Goal: Transaction & Acquisition: Purchase product/service

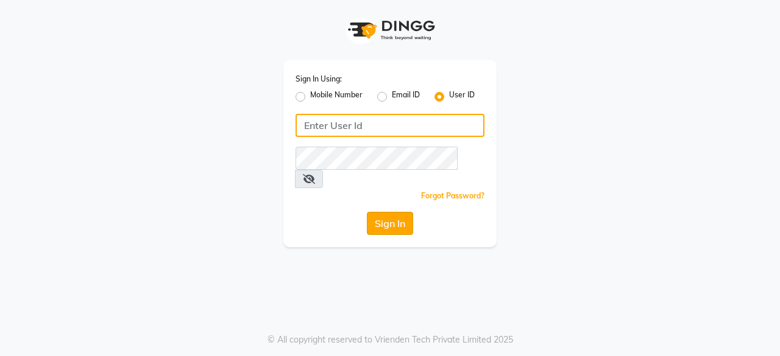
type input "hls1"
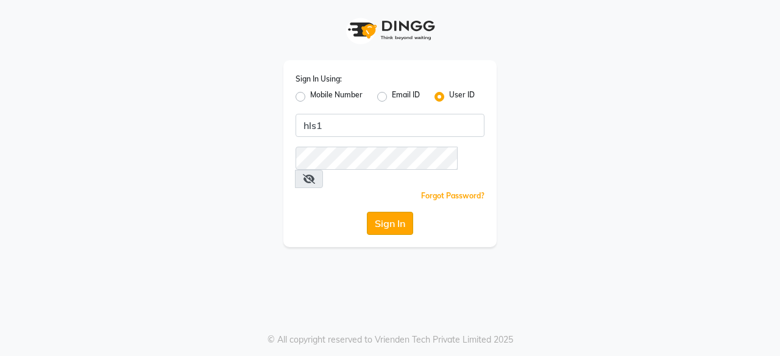
click at [398, 212] on button "Sign In" at bounding box center [390, 223] width 46 height 23
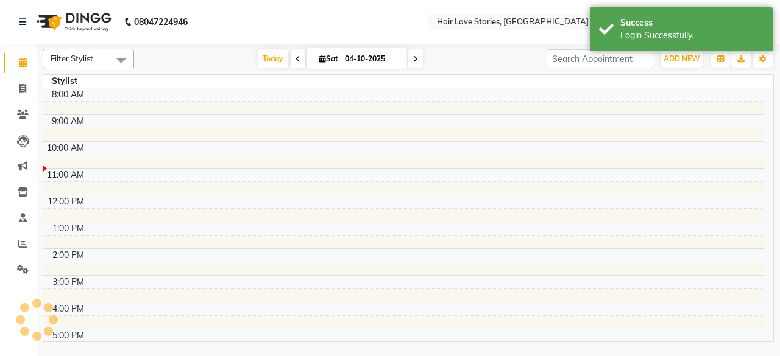
select select "en"
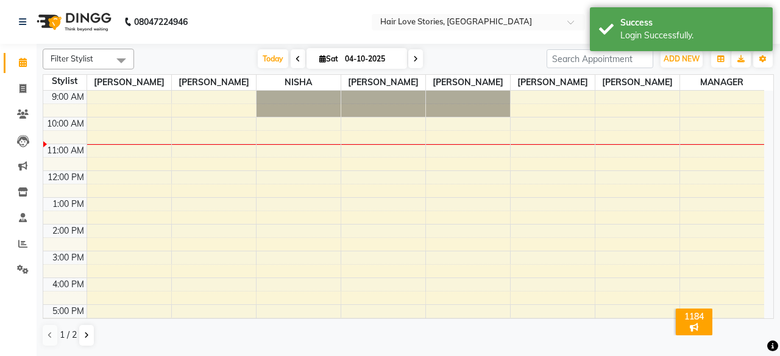
click at [298, 59] on span at bounding box center [298, 58] width 15 height 19
type input "03-10-2025"
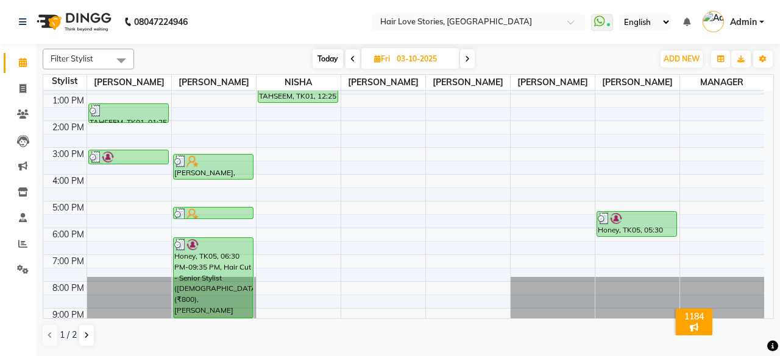
scroll to position [140, 0]
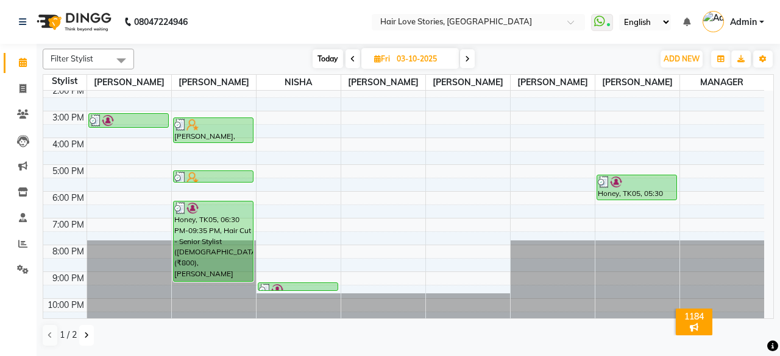
click at [90, 339] on button at bounding box center [86, 335] width 15 height 21
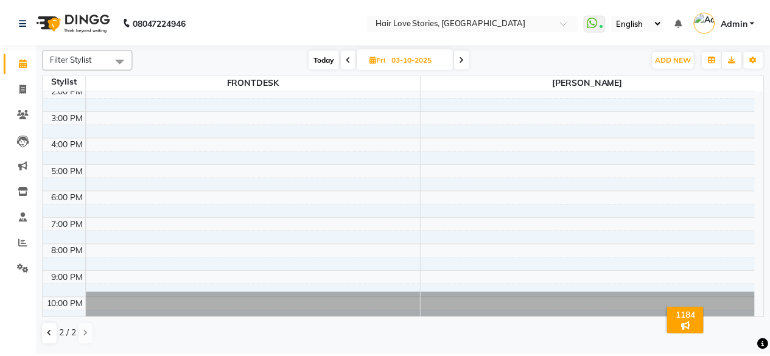
scroll to position [0, 0]
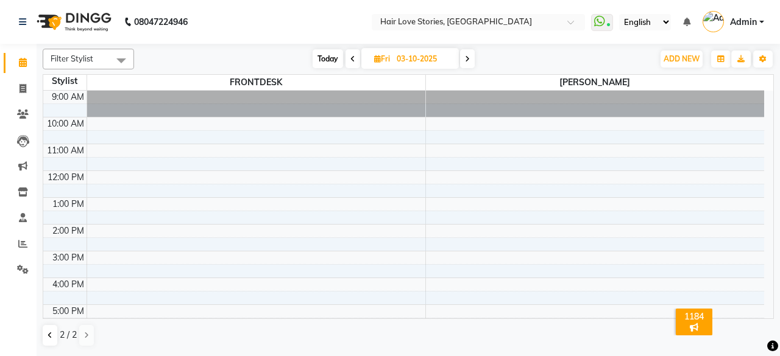
click at [746, 113] on div at bounding box center [595, 104] width 339 height 26
click at [13, 88] on span at bounding box center [22, 89] width 21 height 14
select select "service"
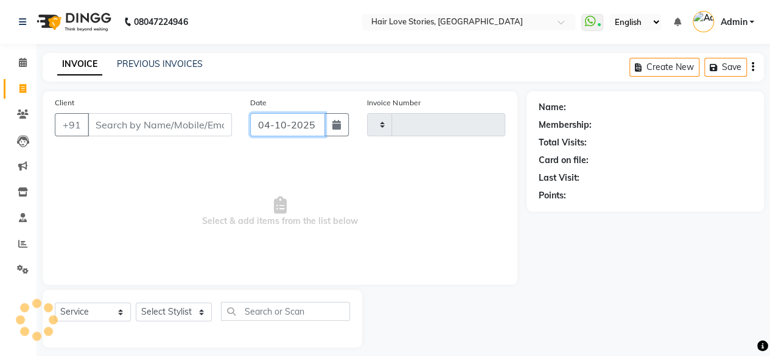
click at [258, 130] on input "04-10-2025" at bounding box center [288, 124] width 76 height 23
select select "10"
select select "2025"
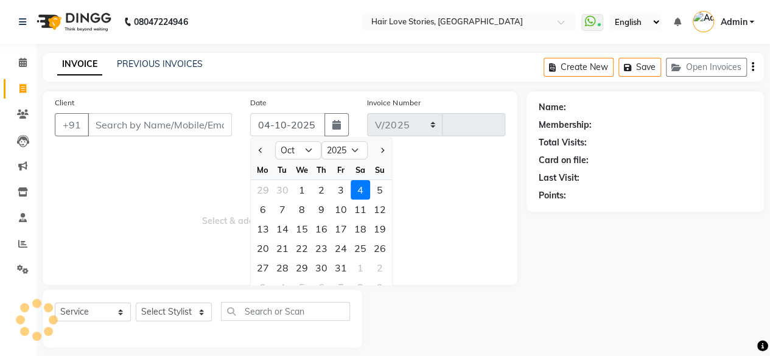
select select "3886"
type input "1576"
click at [341, 185] on div "3" at bounding box center [340, 189] width 19 height 19
type input "03-10-2025"
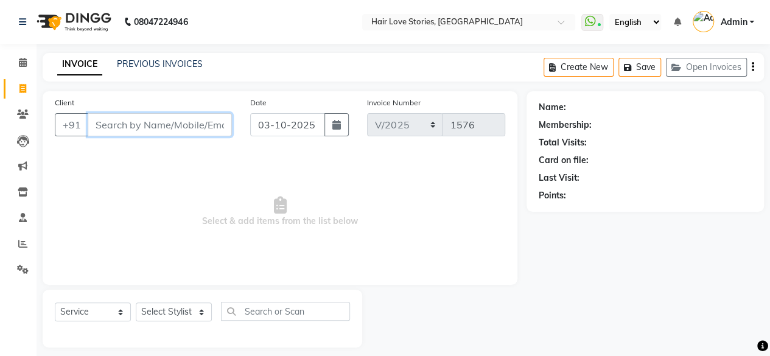
click at [197, 129] on input "Client" at bounding box center [160, 124] width 144 height 23
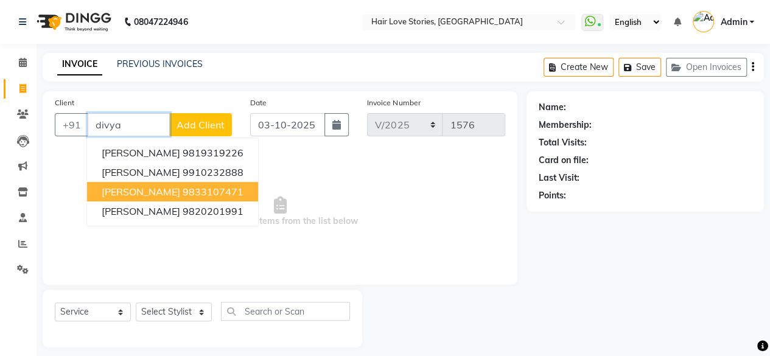
click at [163, 197] on span "[PERSON_NAME]" at bounding box center [141, 192] width 79 height 12
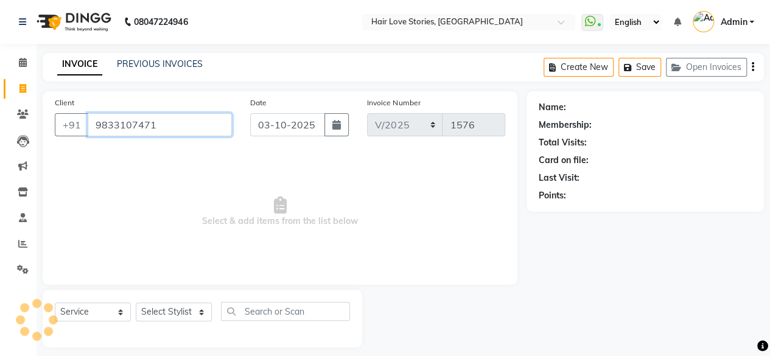
type input "9833107471"
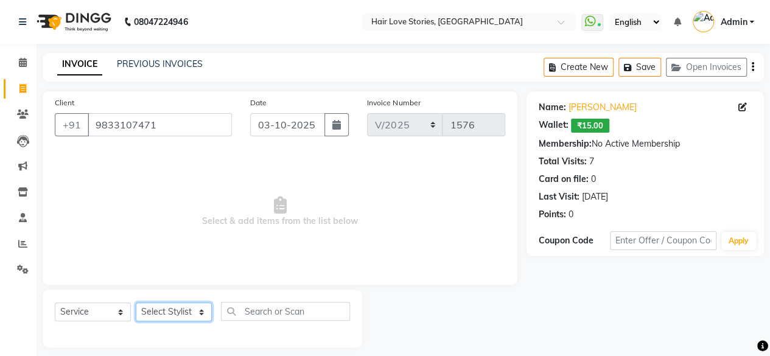
click at [177, 320] on select "Select Stylist [PERSON_NAME] FRONTDESK MANAGER [PERSON_NAME] MEENA MANE [PERSON…" at bounding box center [174, 312] width 76 height 19
select select "19054"
click at [136, 303] on select "Select Stylist [PERSON_NAME] FRONTDESK MANAGER [PERSON_NAME] MEENA MANE [PERSON…" at bounding box center [174, 312] width 76 height 19
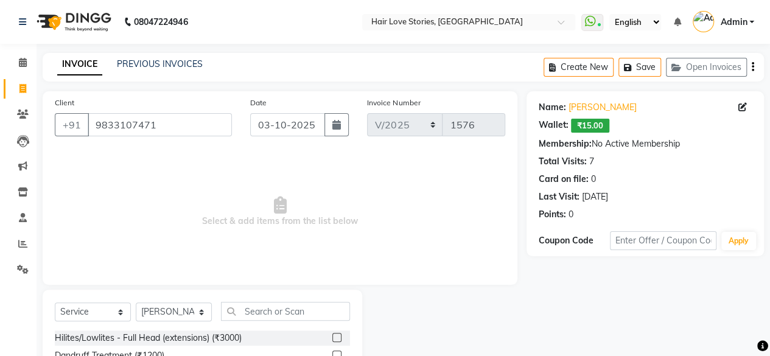
click at [270, 328] on div "Select Service Product Membership Package Voucher Prepaid Gift Card Select Styl…" at bounding box center [202, 316] width 295 height 29
click at [282, 308] on input "text" at bounding box center [285, 311] width 129 height 19
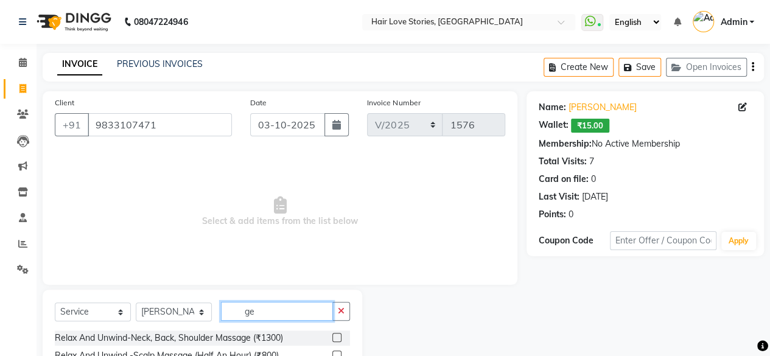
type input "g"
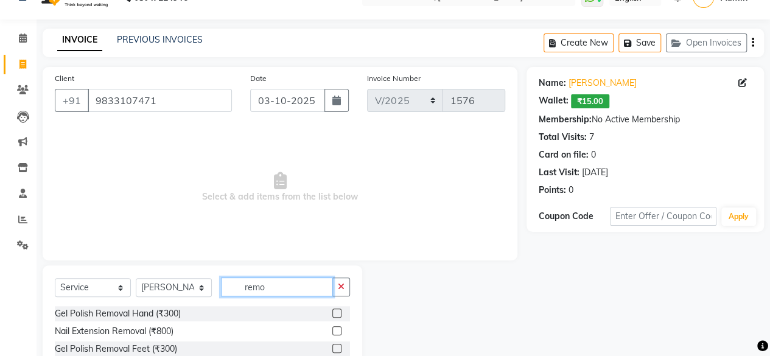
scroll to position [80, 0]
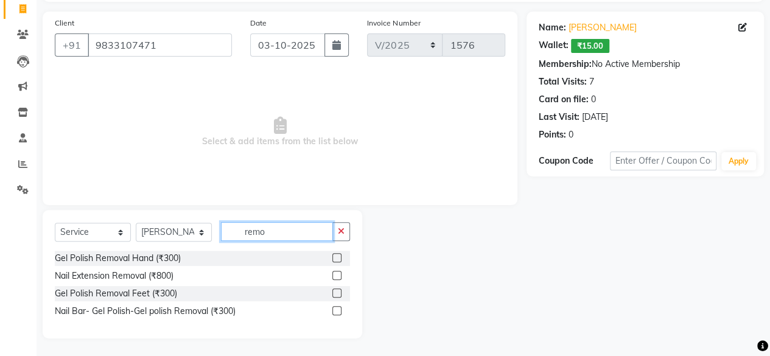
type input "remo"
click at [336, 260] on label at bounding box center [337, 257] width 9 height 9
click at [336, 260] on input "checkbox" at bounding box center [337, 259] width 8 height 8
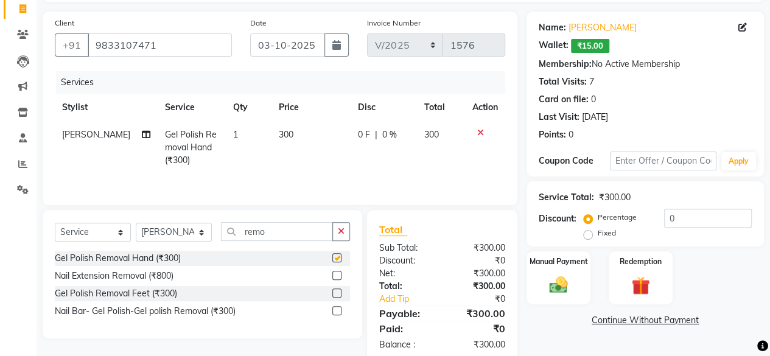
checkbox input "false"
click at [283, 131] on span "300" at bounding box center [286, 134] width 15 height 11
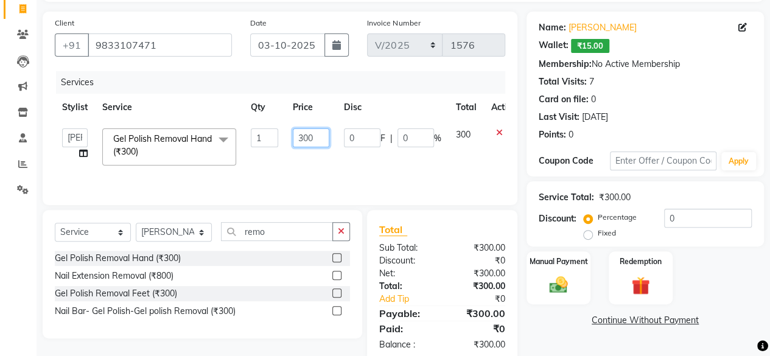
click at [308, 136] on input "300" at bounding box center [311, 138] width 37 height 19
type input "350"
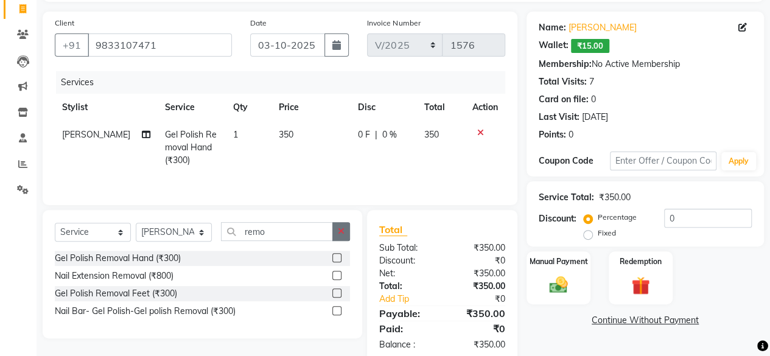
click at [339, 228] on icon "button" at bounding box center [341, 231] width 7 height 9
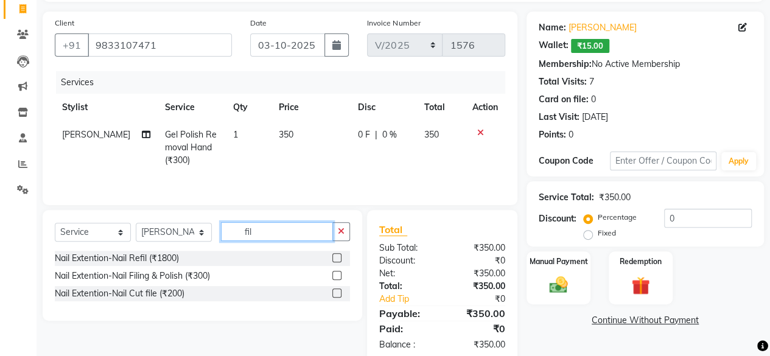
type input "fil"
click at [337, 292] on label at bounding box center [337, 293] width 9 height 9
click at [337, 292] on input "checkbox" at bounding box center [337, 294] width 8 height 8
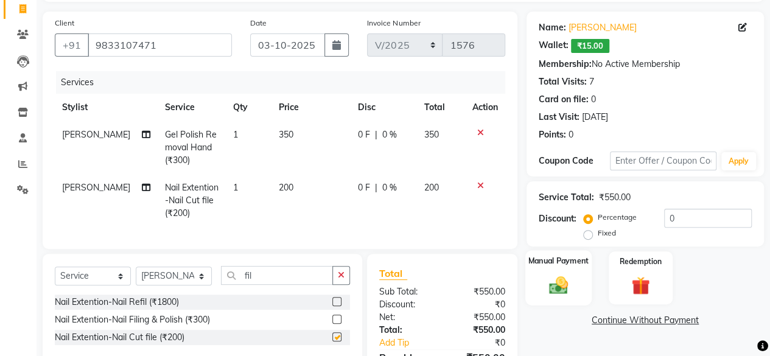
checkbox input "false"
click at [565, 282] on img at bounding box center [558, 285] width 31 height 22
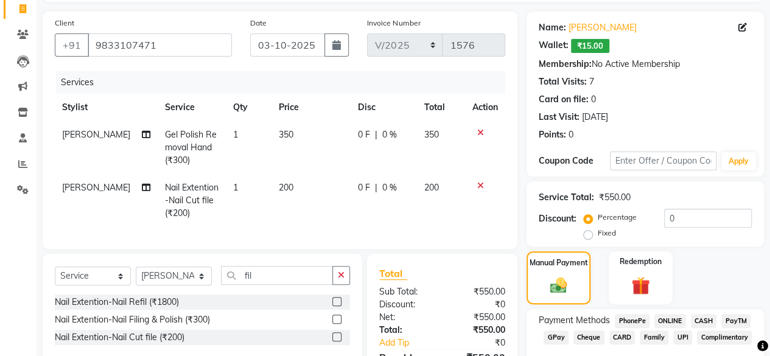
click at [702, 322] on span "CASH" at bounding box center [704, 321] width 26 height 14
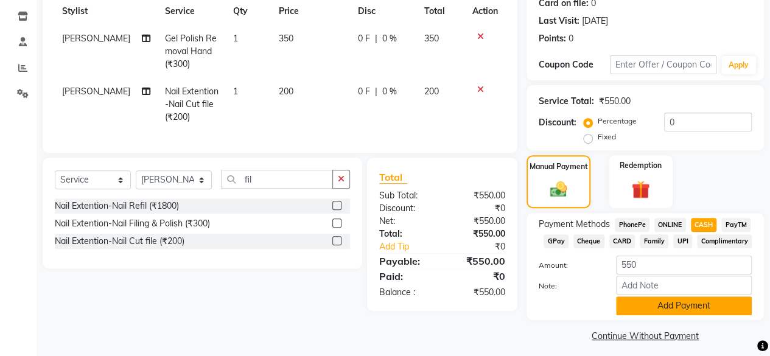
click at [624, 308] on button "Add Payment" at bounding box center [684, 306] width 136 height 19
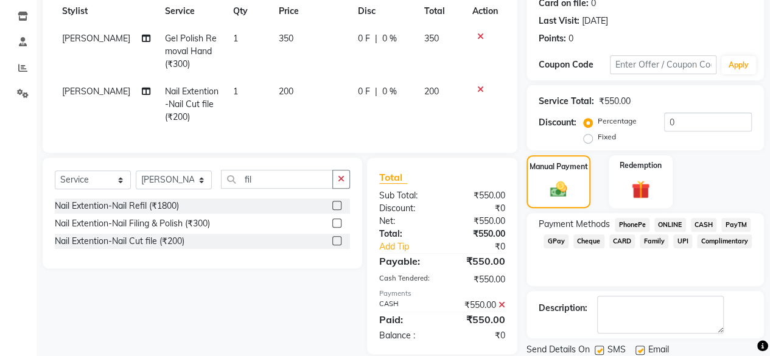
scroll to position [217, 0]
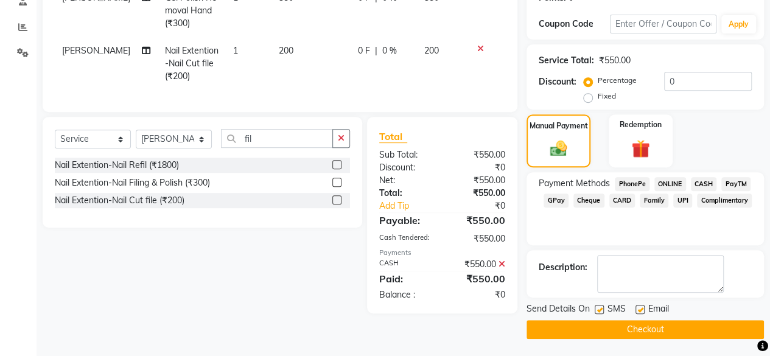
click at [597, 312] on label at bounding box center [599, 309] width 9 height 9
click at [597, 312] on input "checkbox" at bounding box center [599, 310] width 8 height 8
checkbox input "false"
click at [599, 321] on button "Checkout" at bounding box center [646, 329] width 238 height 19
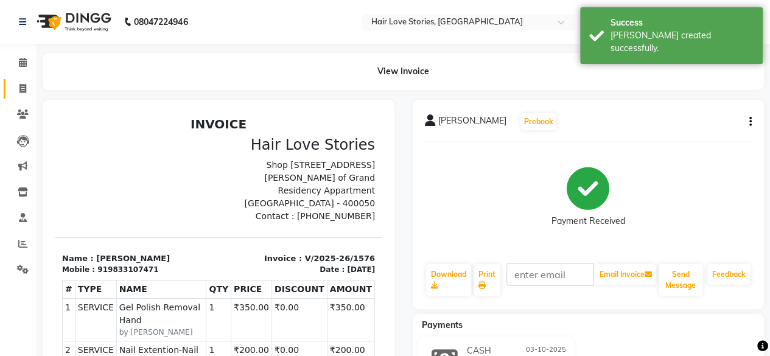
click at [18, 81] on link "Invoice" at bounding box center [18, 89] width 29 height 20
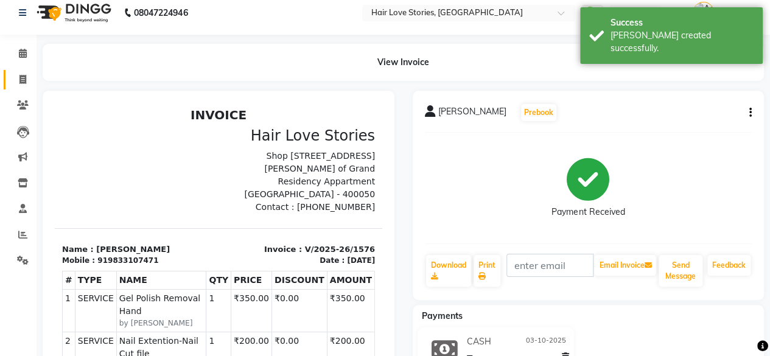
select select "3886"
select select "service"
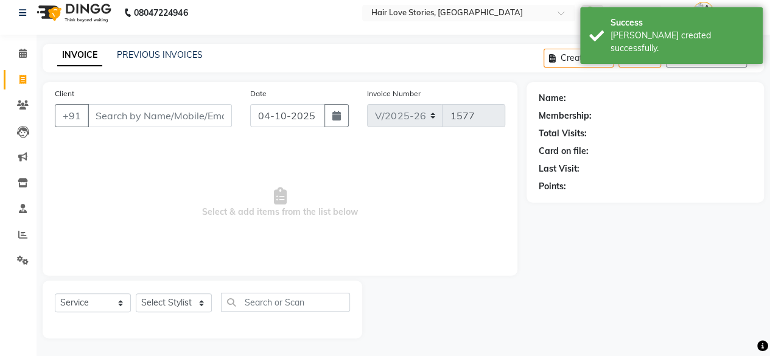
click at [289, 127] on div "Date [DATE]" at bounding box center [300, 112] width 118 height 50
click at [292, 116] on input "04-10-2025" at bounding box center [288, 115] width 76 height 23
select select "10"
select select "2025"
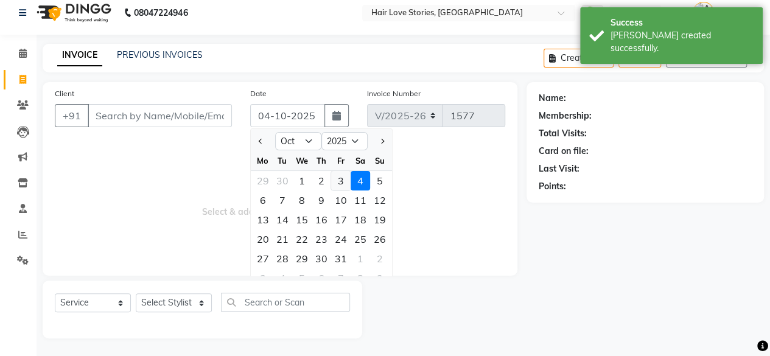
click at [341, 176] on div "3" at bounding box center [340, 180] width 19 height 19
type input "03-10-2025"
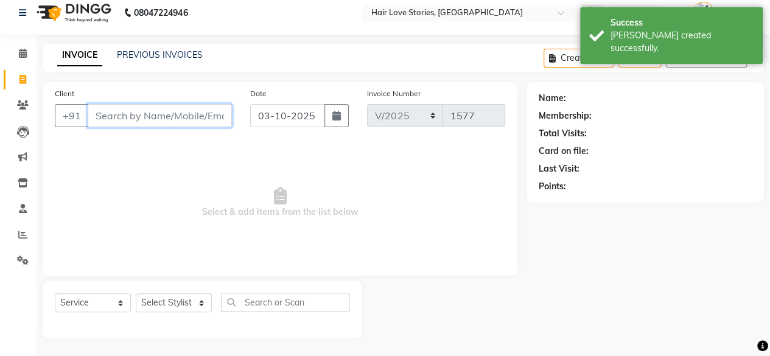
click at [180, 116] on input "Client" at bounding box center [160, 115] width 144 height 23
click at [681, 55] on icon "button" at bounding box center [679, 58] width 15 height 9
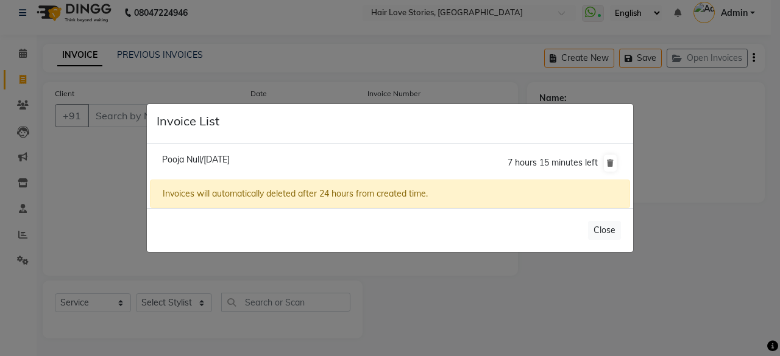
click at [221, 160] on span "Pooja Null/[DATE]" at bounding box center [196, 159] width 68 height 11
type input "9833162646"
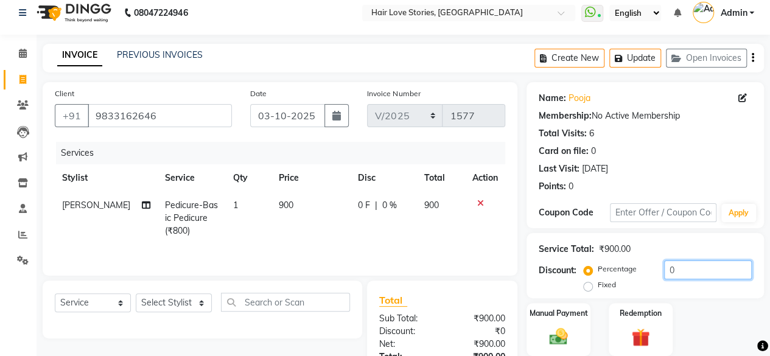
click at [668, 270] on input "0" at bounding box center [708, 270] width 88 height 19
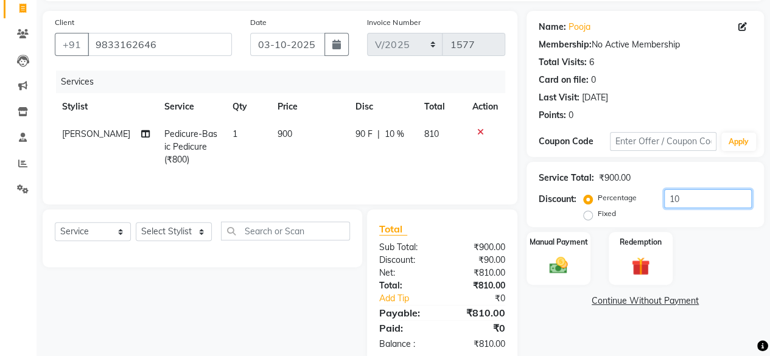
scroll to position [105, 0]
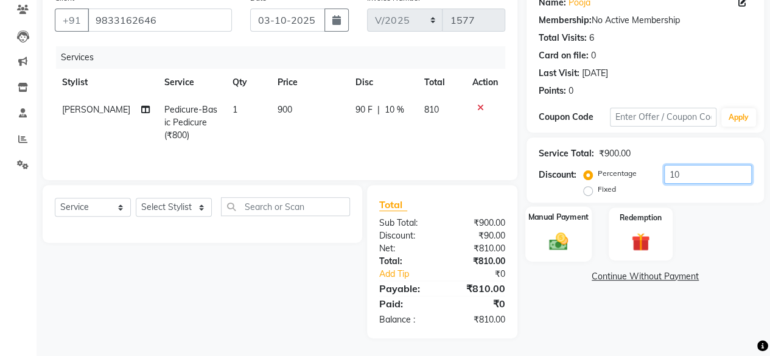
type input "10"
click at [565, 239] on img at bounding box center [558, 241] width 31 height 22
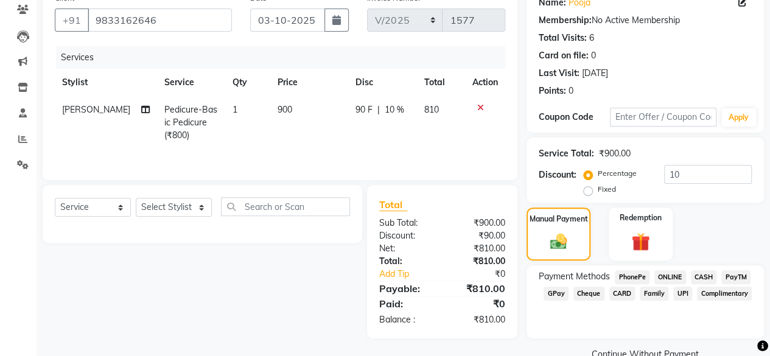
click at [708, 271] on span "CASH" at bounding box center [704, 277] width 26 height 14
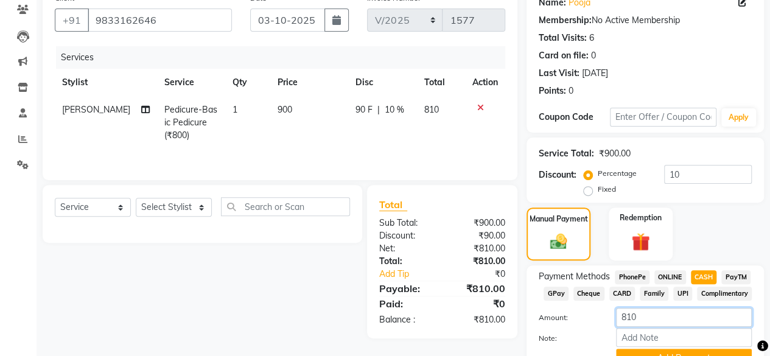
click at [630, 316] on input "810" at bounding box center [684, 317] width 136 height 19
type input "800"
click at [656, 353] on button "Add Payment" at bounding box center [684, 358] width 136 height 19
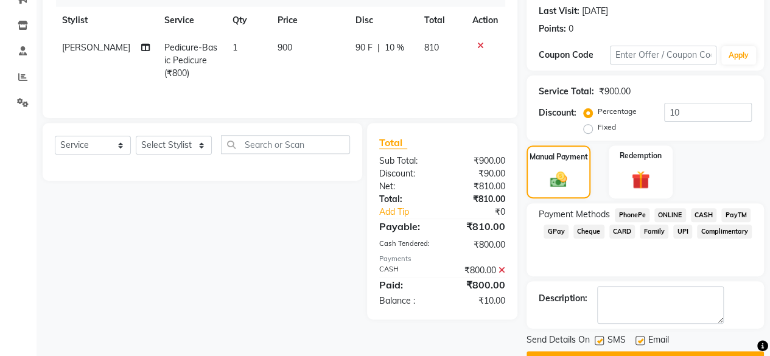
scroll to position [197, 0]
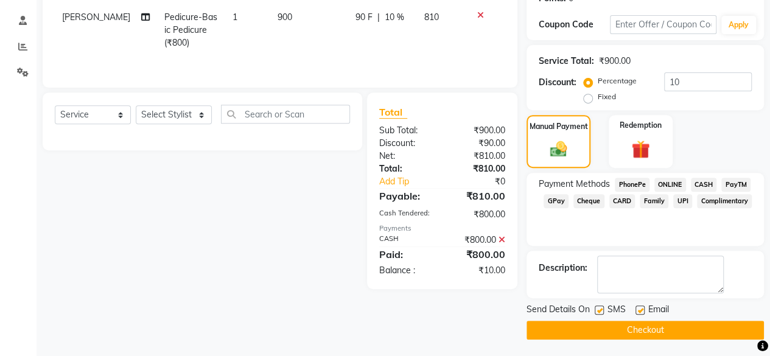
click at [601, 310] on label at bounding box center [599, 310] width 9 height 9
click at [601, 310] on input "checkbox" at bounding box center [599, 311] width 8 height 8
checkbox input "false"
click at [603, 327] on button "Checkout" at bounding box center [646, 330] width 238 height 19
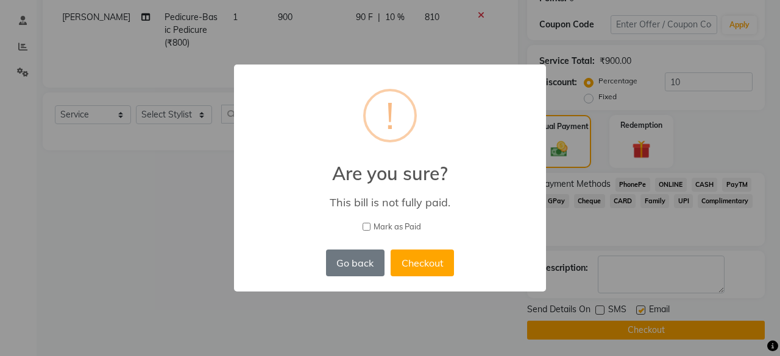
click at [367, 228] on input "Mark as Paid" at bounding box center [366, 227] width 8 height 8
checkbox input "true"
click at [407, 261] on button "Checkout" at bounding box center [421, 263] width 63 height 27
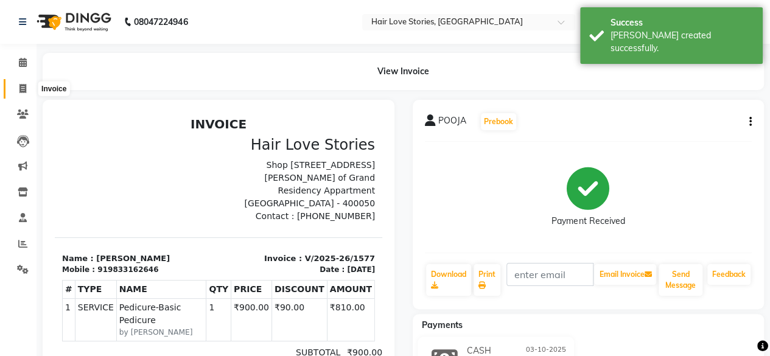
click at [19, 84] on icon at bounding box center [22, 88] width 7 height 9
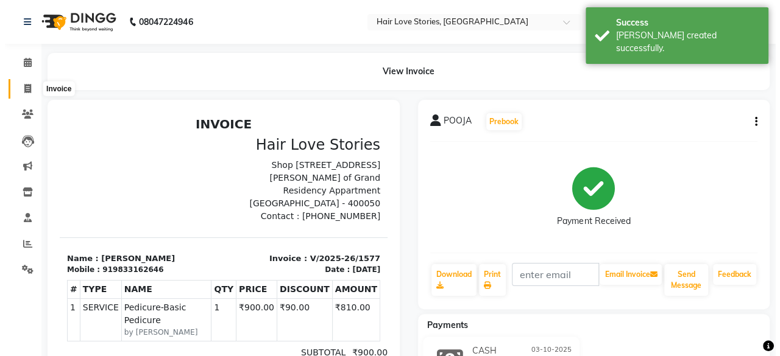
scroll to position [9, 0]
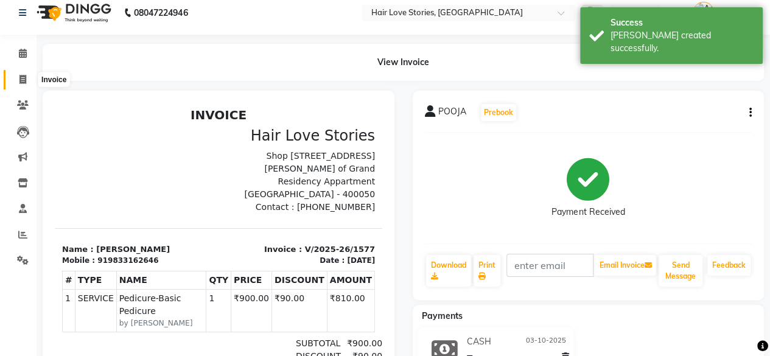
select select "3886"
select select "service"
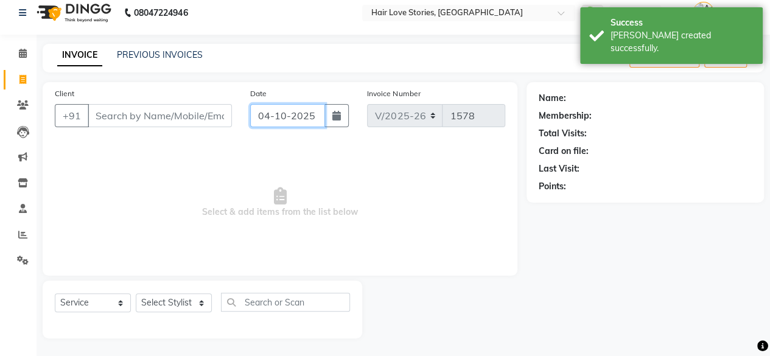
click at [304, 121] on input "04-10-2025" at bounding box center [288, 115] width 76 height 23
select select "10"
select select "2025"
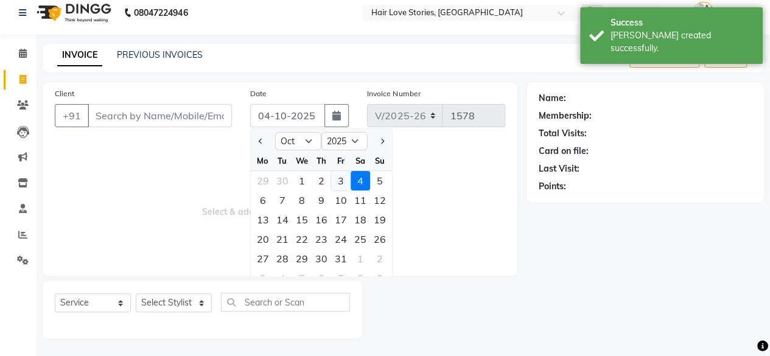
click at [342, 177] on div "3" at bounding box center [340, 180] width 19 height 19
type input "03-10-2025"
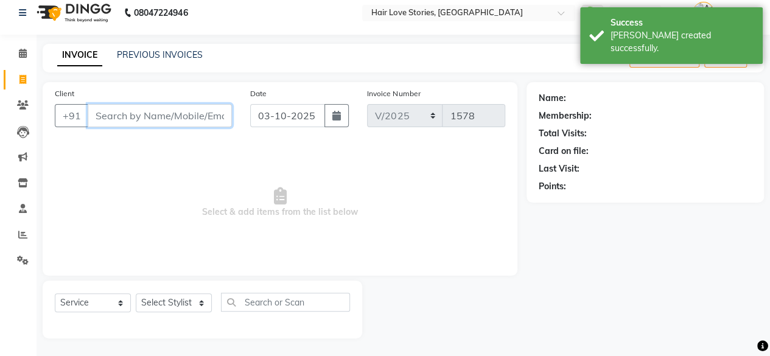
click at [208, 121] on input "Client" at bounding box center [160, 115] width 144 height 23
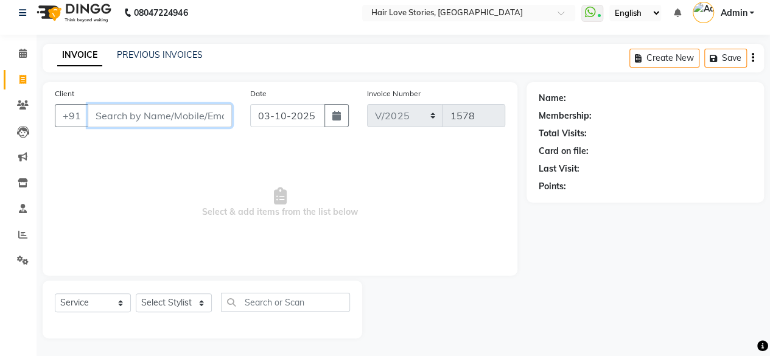
click at [149, 119] on input "Client" at bounding box center [160, 115] width 144 height 23
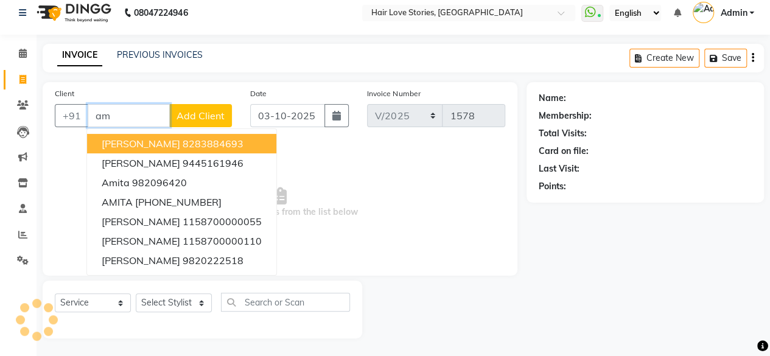
type input "a"
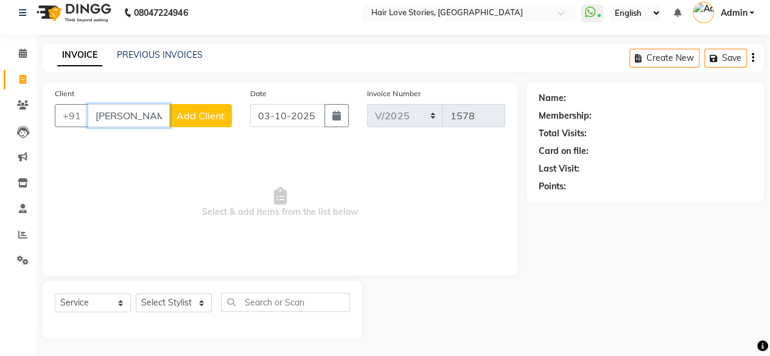
type input "[PERSON_NAME]"
click at [184, 118] on span "Add Client" at bounding box center [201, 116] width 48 height 12
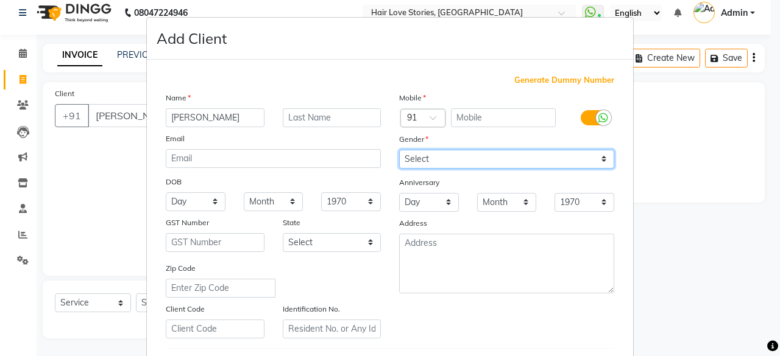
click at [443, 154] on select "Select [DEMOGRAPHIC_DATA] [DEMOGRAPHIC_DATA] Other Prefer Not To Say" at bounding box center [506, 159] width 215 height 19
select select "[DEMOGRAPHIC_DATA]"
click at [399, 150] on select "Select [DEMOGRAPHIC_DATA] [DEMOGRAPHIC_DATA] Other Prefer Not To Say" at bounding box center [506, 159] width 215 height 19
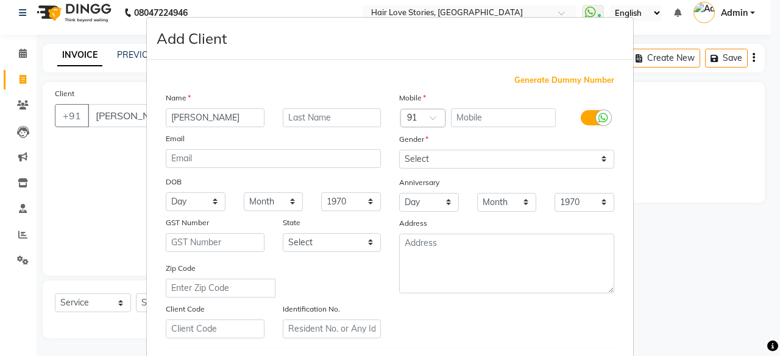
click at [580, 80] on span "Generate Dummy Number" at bounding box center [564, 80] width 100 height 12
type input "1158700000124"
checkbox input "false"
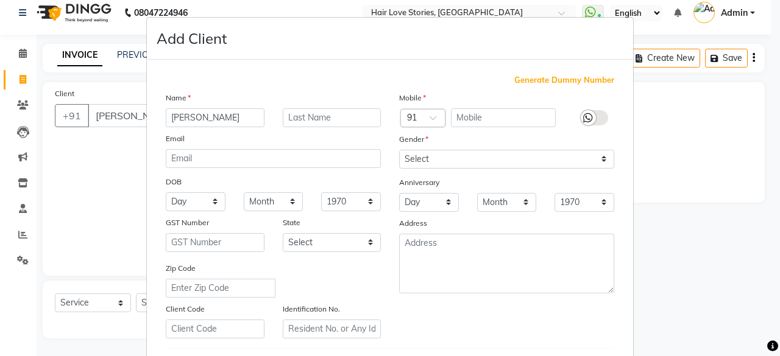
checkbox input "false"
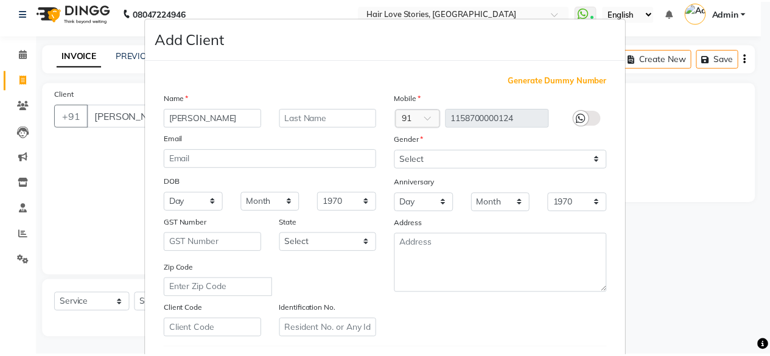
scroll to position [203, 0]
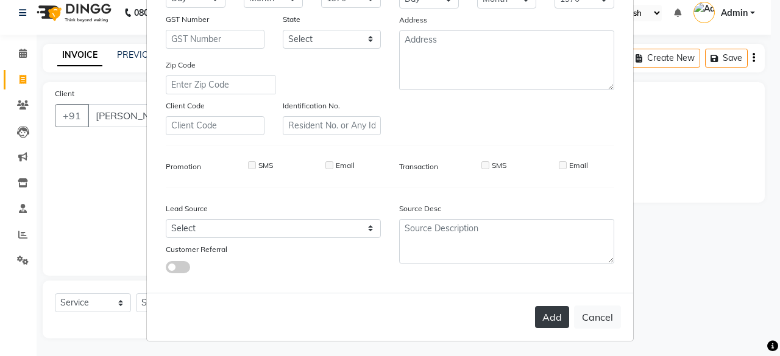
click at [550, 317] on button "Add" at bounding box center [552, 317] width 34 height 22
type input "1158700000124"
select select
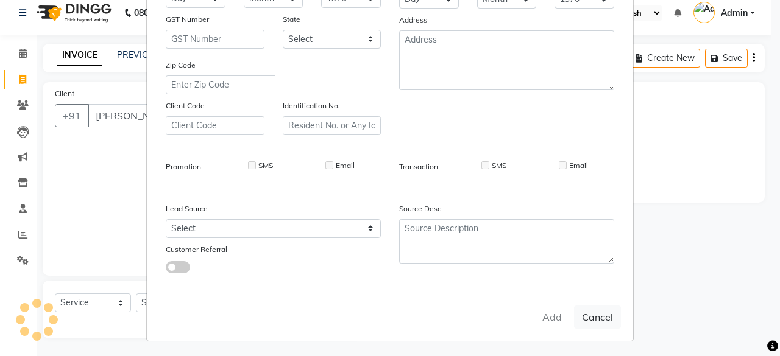
select select
checkbox input "false"
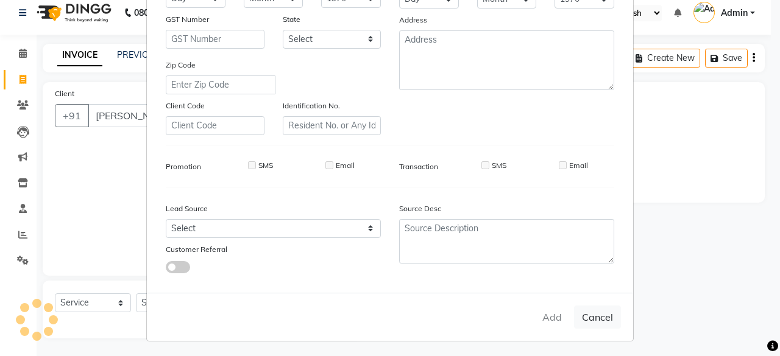
checkbox input "false"
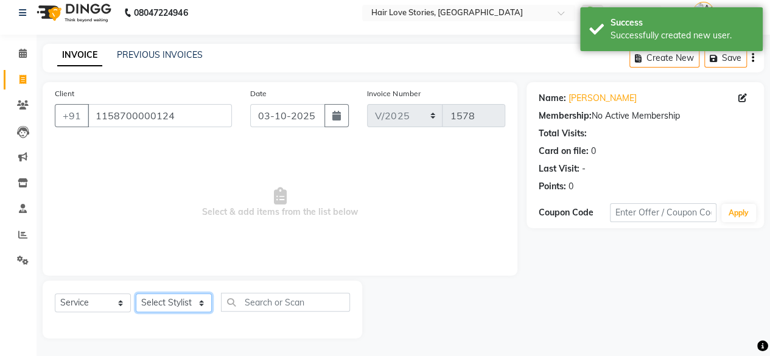
click at [195, 304] on select "Select Stylist [PERSON_NAME] FRONTDESK MANAGER [PERSON_NAME] MEENA MANE [PERSON…" at bounding box center [174, 303] width 76 height 19
select select "19044"
click at [136, 294] on select "Select Stylist [PERSON_NAME] FRONTDESK MANAGER [PERSON_NAME] MEENA MANE [PERSON…" at bounding box center [174, 303] width 76 height 19
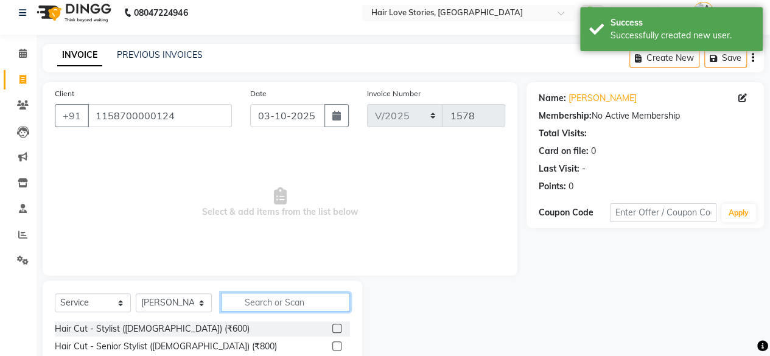
click at [261, 298] on input "text" at bounding box center [285, 302] width 129 height 19
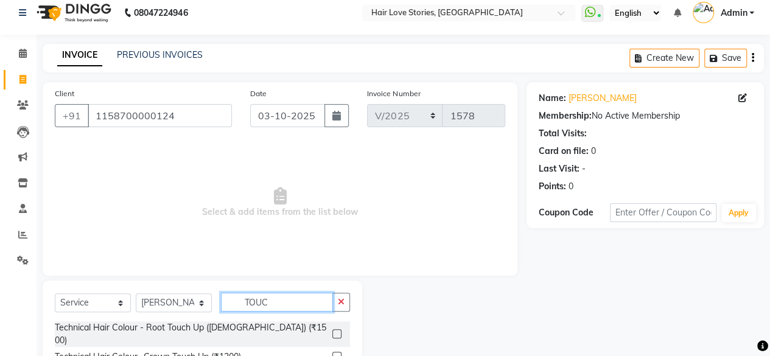
type input "TOUC"
click at [337, 330] on label at bounding box center [337, 334] width 9 height 9
click at [337, 331] on input "checkbox" at bounding box center [337, 335] width 8 height 8
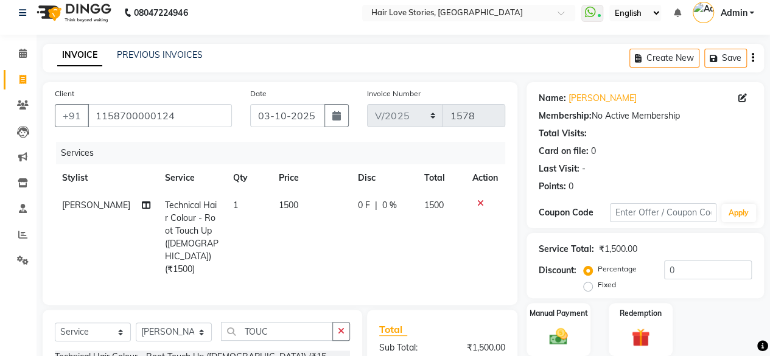
checkbox input "false"
click at [337, 322] on button "button" at bounding box center [342, 331] width 18 height 19
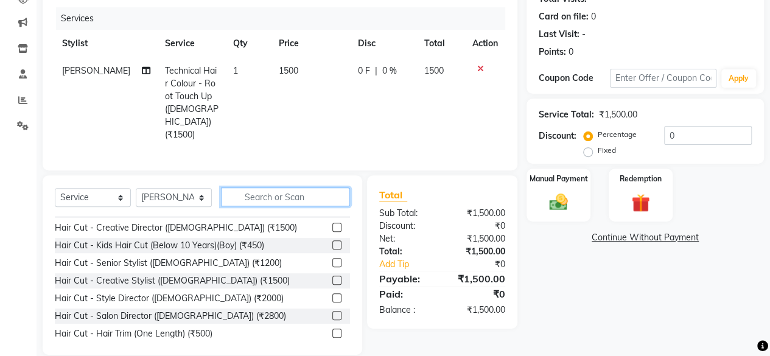
scroll to position [73, 0]
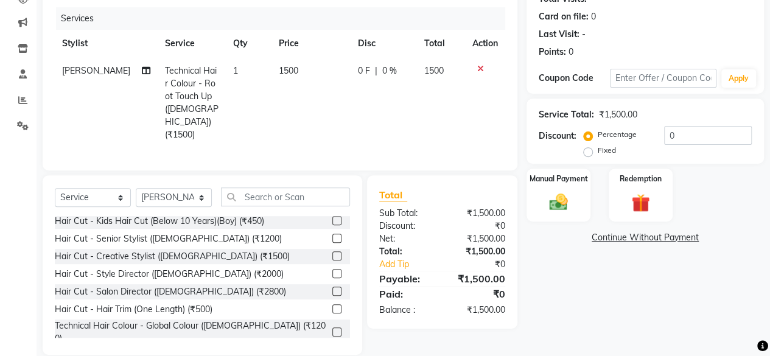
click at [333, 287] on label at bounding box center [337, 291] width 9 height 9
click at [333, 288] on input "checkbox" at bounding box center [337, 292] width 8 height 8
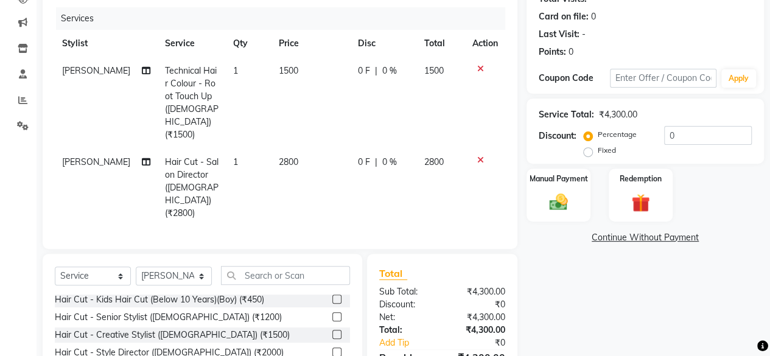
checkbox input "false"
click at [284, 149] on td "2800" at bounding box center [311, 188] width 79 height 79
select select "19044"
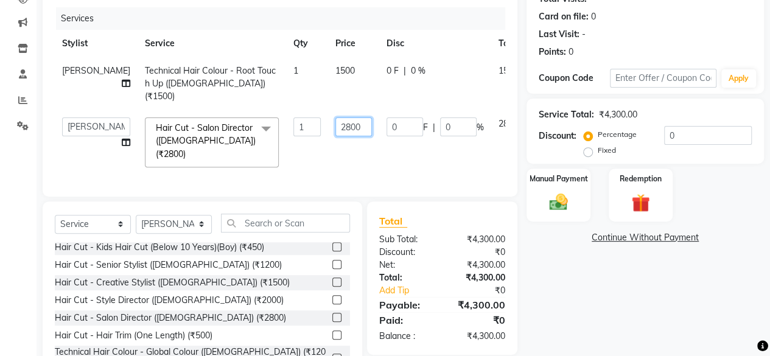
click at [336, 129] on input "2800" at bounding box center [354, 127] width 37 height 19
type input "2200"
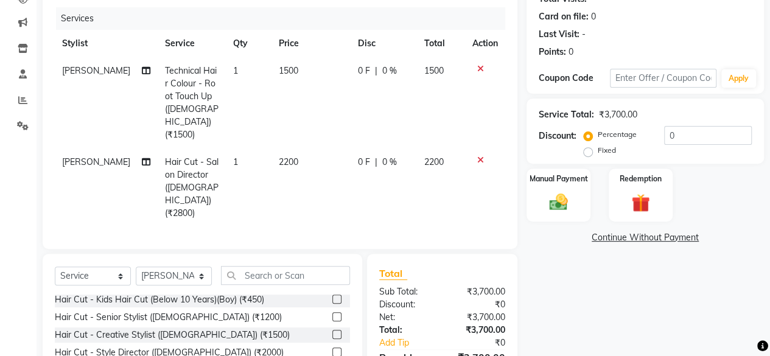
click at [306, 88] on td "1500" at bounding box center [311, 102] width 79 height 91
select select "19044"
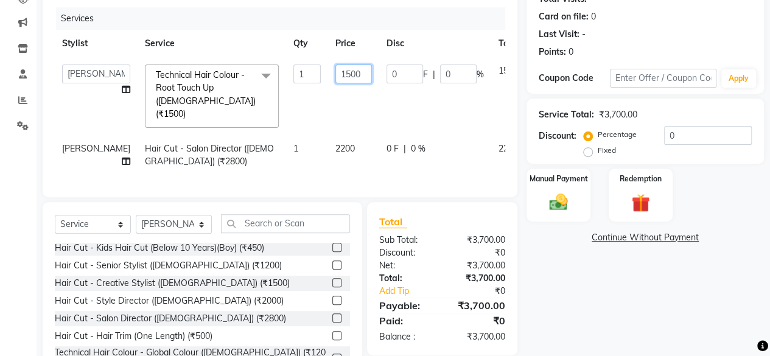
click at [336, 78] on input "1500" at bounding box center [354, 74] width 37 height 19
type input "2500"
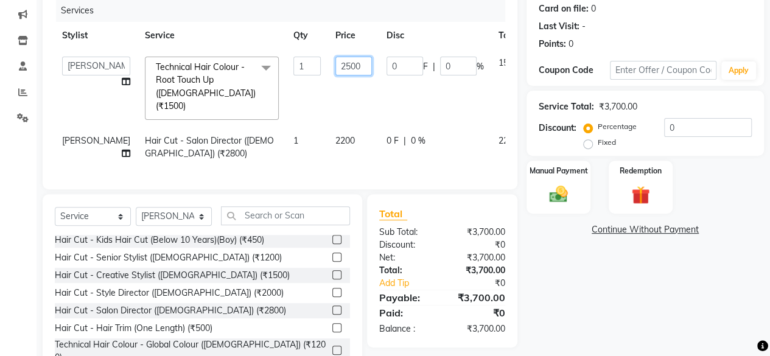
scroll to position [195, 0]
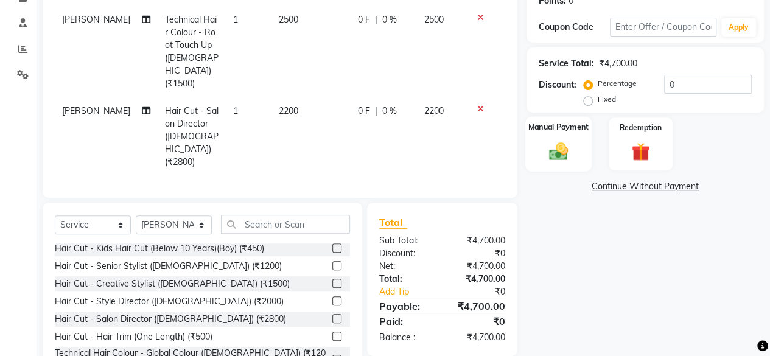
click at [573, 145] on img at bounding box center [558, 151] width 31 height 22
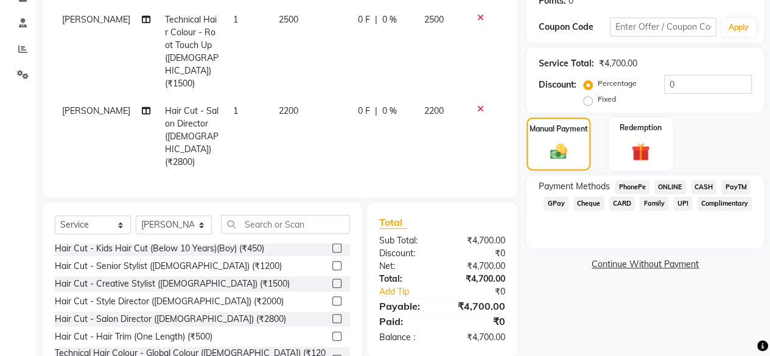
click at [708, 183] on span "CASH" at bounding box center [704, 187] width 26 height 14
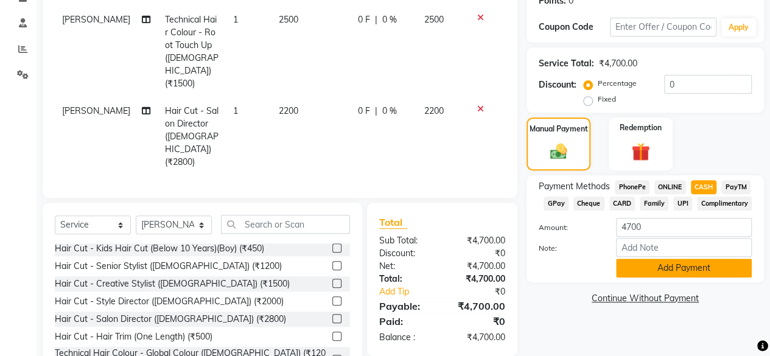
click at [688, 272] on button "Add Payment" at bounding box center [684, 268] width 136 height 19
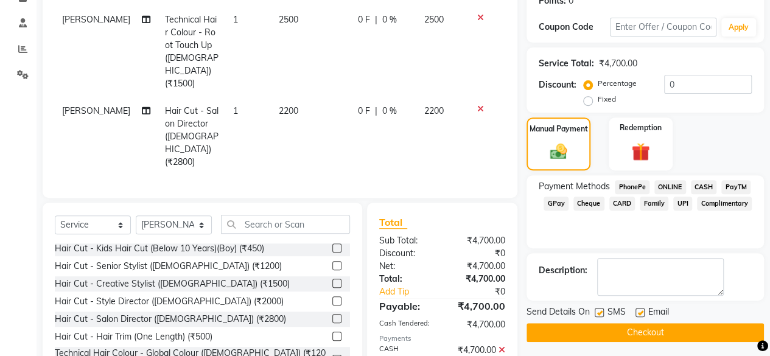
scroll to position [226, 0]
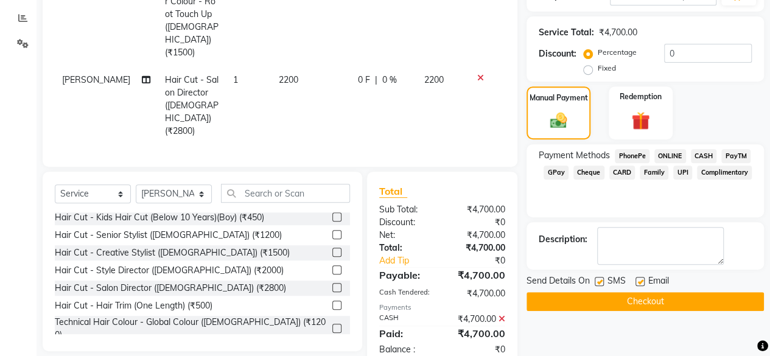
click at [598, 278] on label at bounding box center [599, 281] width 9 height 9
click at [598, 278] on input "checkbox" at bounding box center [599, 282] width 8 height 8
checkbox input "false"
click at [598, 307] on button "Checkout" at bounding box center [646, 301] width 238 height 19
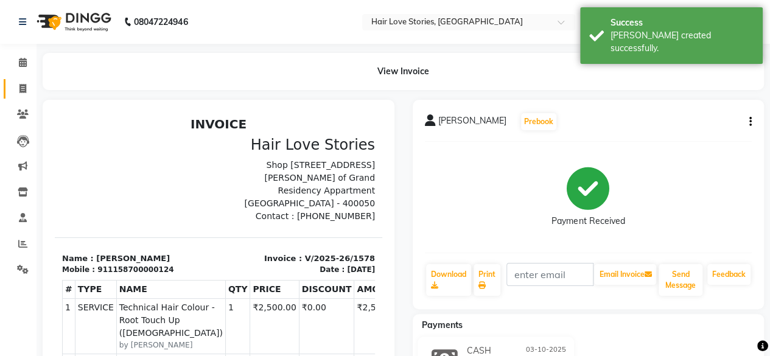
click at [26, 91] on icon at bounding box center [22, 88] width 7 height 9
select select "3886"
select select "service"
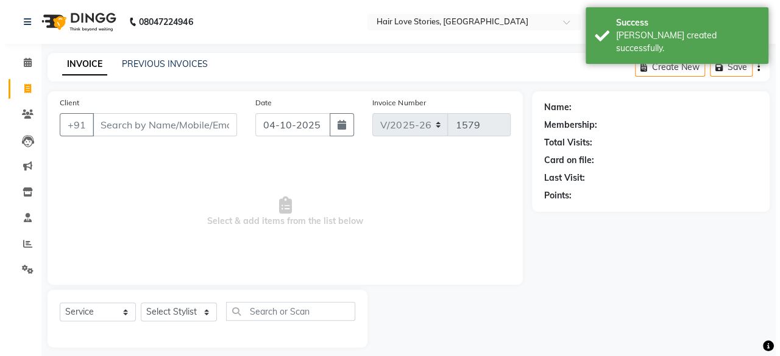
scroll to position [9, 0]
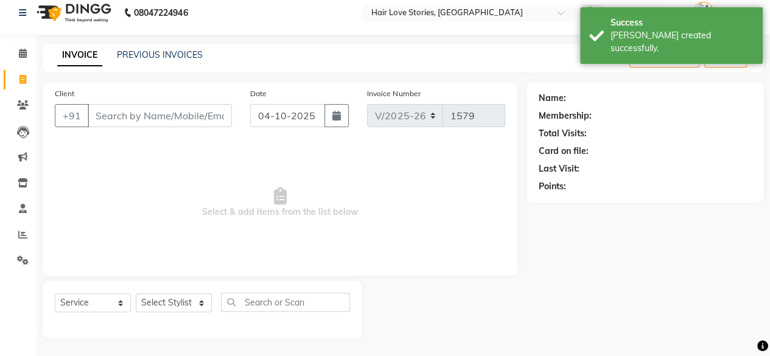
click at [102, 115] on input "Client" at bounding box center [160, 115] width 144 height 23
click at [277, 124] on input "04-10-2025" at bounding box center [288, 115] width 76 height 23
select select "10"
select select "2025"
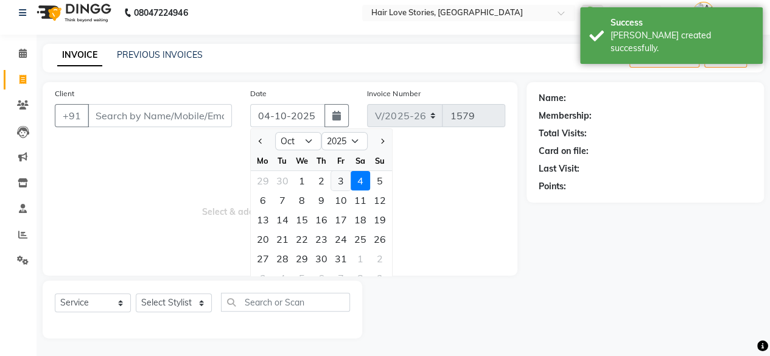
click at [337, 174] on div "3" at bounding box center [340, 180] width 19 height 19
type input "03-10-2025"
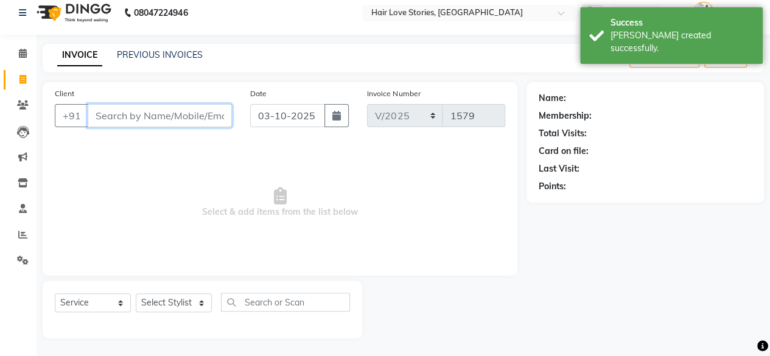
click at [167, 112] on input "Client" at bounding box center [160, 115] width 144 height 23
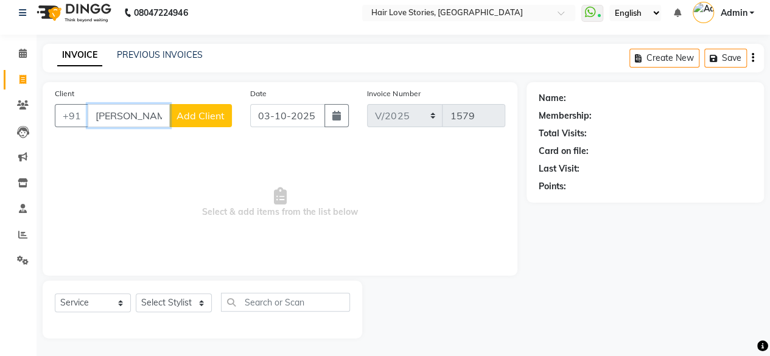
type input "[PERSON_NAME]"
click at [213, 118] on span "Add Client" at bounding box center [201, 116] width 48 height 12
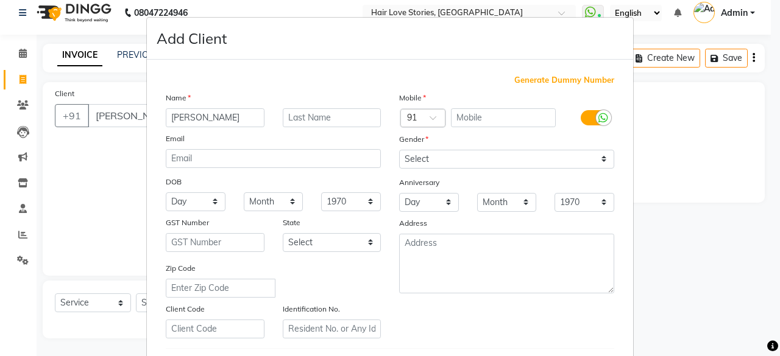
click at [535, 79] on span "Generate Dummy Number" at bounding box center [564, 80] width 100 height 12
type input "1158700000125"
checkbox input "false"
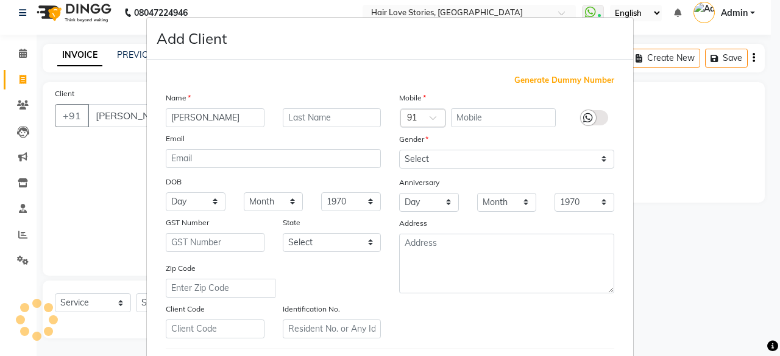
checkbox input "false"
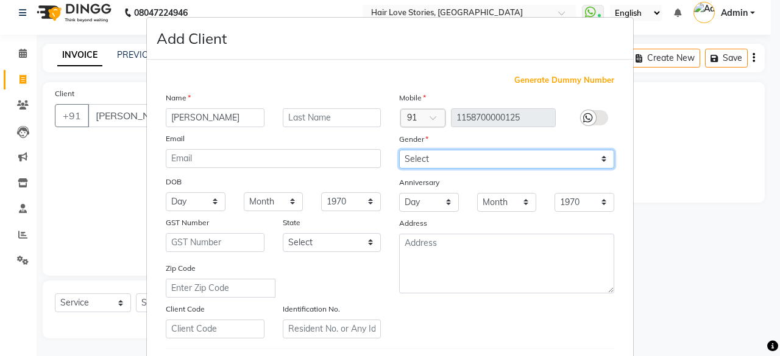
click at [466, 161] on select "Select [DEMOGRAPHIC_DATA] [DEMOGRAPHIC_DATA] Other Prefer Not To Say" at bounding box center [506, 159] width 215 height 19
select select "[DEMOGRAPHIC_DATA]"
click at [399, 150] on select "Select [DEMOGRAPHIC_DATA] [DEMOGRAPHIC_DATA] Other Prefer Not To Say" at bounding box center [506, 159] width 215 height 19
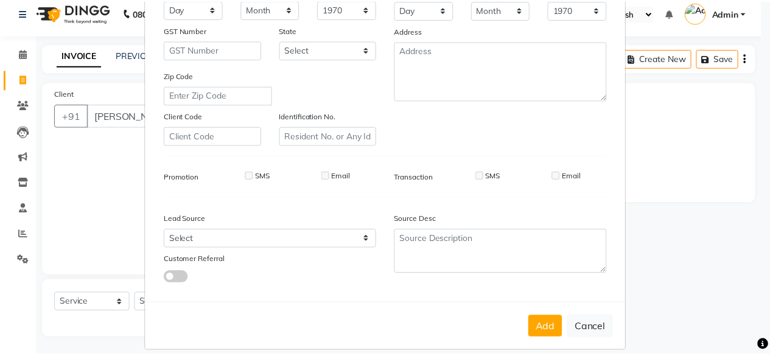
scroll to position [203, 0]
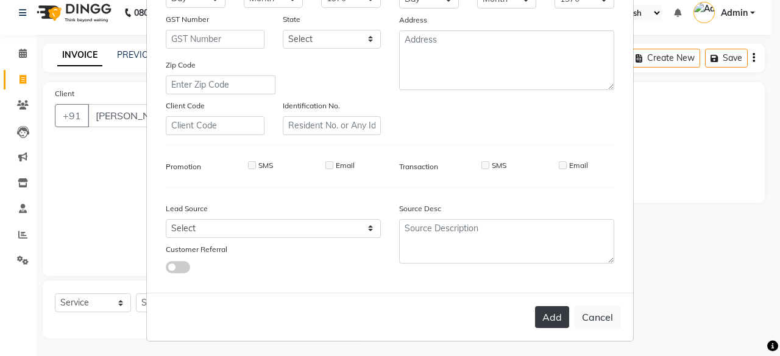
click at [551, 313] on button "Add" at bounding box center [552, 317] width 34 height 22
type input "1158700000125"
select select
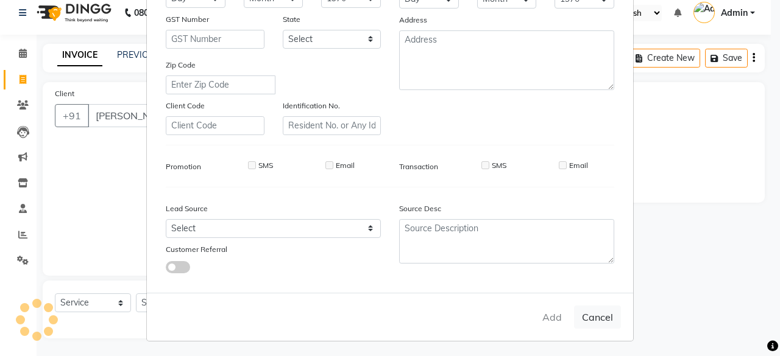
select select
checkbox input "false"
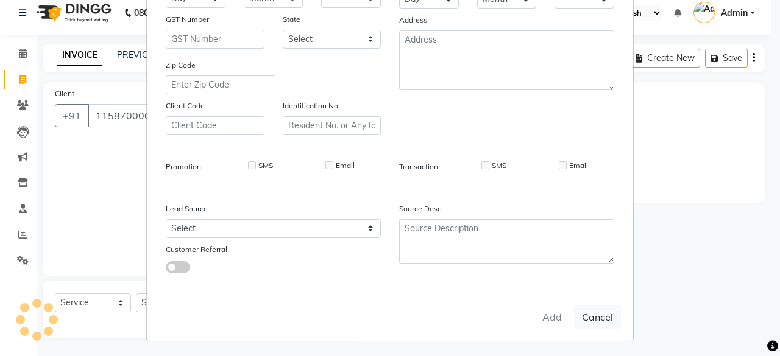
checkbox input "false"
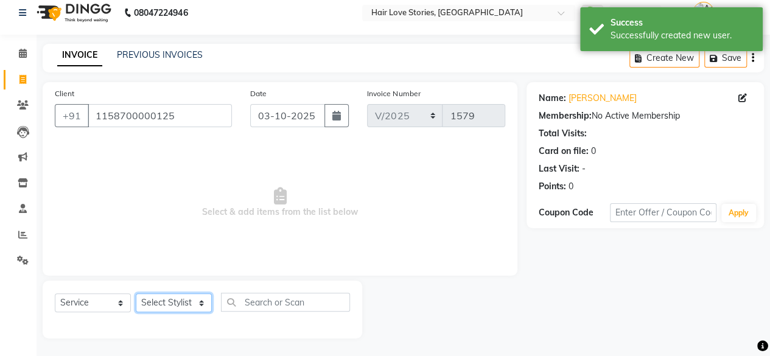
click at [174, 303] on select "Select Stylist [PERSON_NAME] FRONTDESK MANAGER [PERSON_NAME] MEENA MANE [PERSON…" at bounding box center [174, 303] width 76 height 19
select select "19891"
click at [136, 294] on select "Select Stylist [PERSON_NAME] FRONTDESK MANAGER [PERSON_NAME] MEENA MANE [PERSON…" at bounding box center [174, 303] width 76 height 19
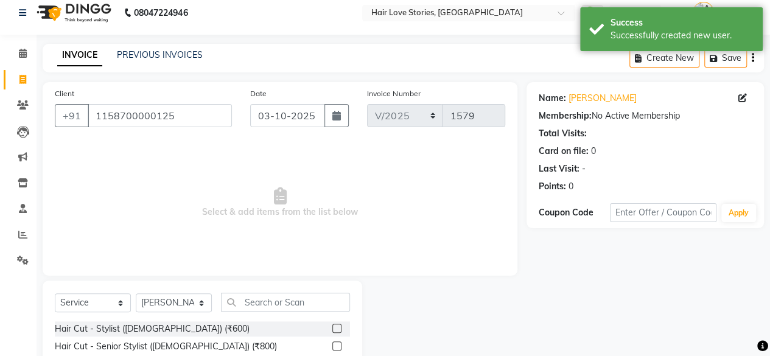
click at [251, 312] on div "Select Service Product Membership Package Voucher Prepaid Gift Card Select Styl…" at bounding box center [202, 307] width 295 height 29
click at [251, 297] on input "text" at bounding box center [285, 302] width 129 height 19
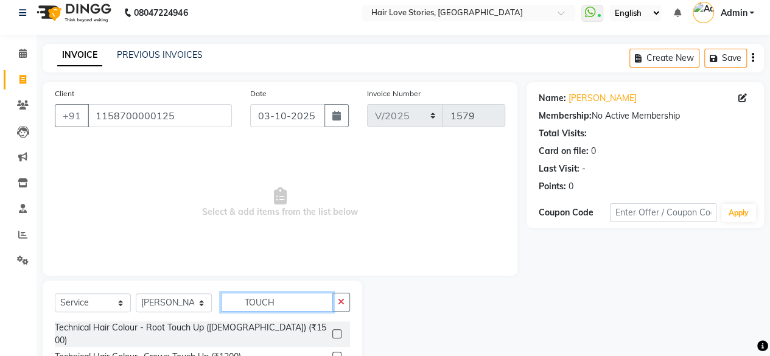
type input "TOUCH"
click at [337, 330] on label at bounding box center [337, 334] width 9 height 9
click at [337, 331] on input "checkbox" at bounding box center [337, 335] width 8 height 8
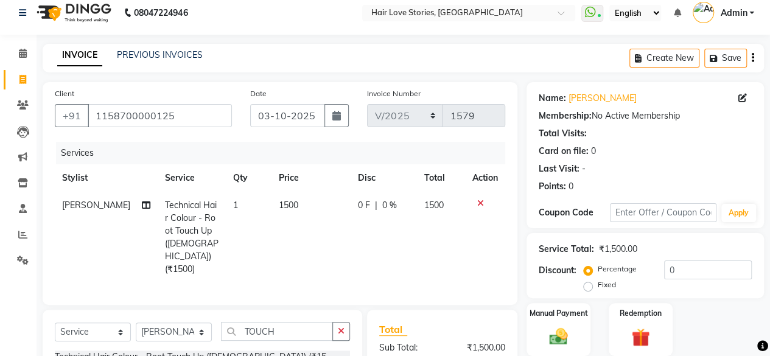
checkbox input "false"
click at [669, 267] on input "0" at bounding box center [708, 270] width 88 height 19
type input "10"
click at [570, 331] on img at bounding box center [558, 337] width 31 height 22
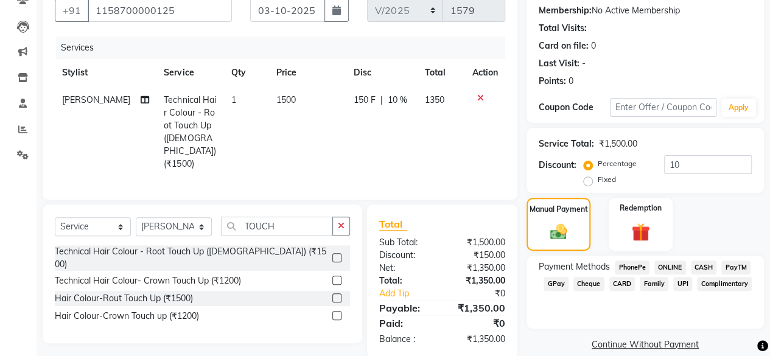
scroll to position [130, 0]
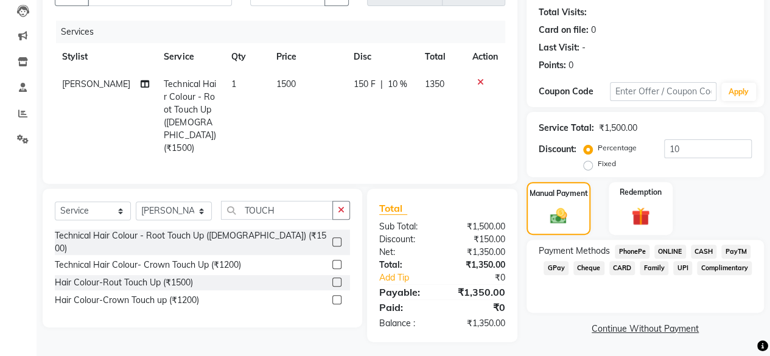
click at [560, 269] on span "GPay" at bounding box center [556, 268] width 25 height 14
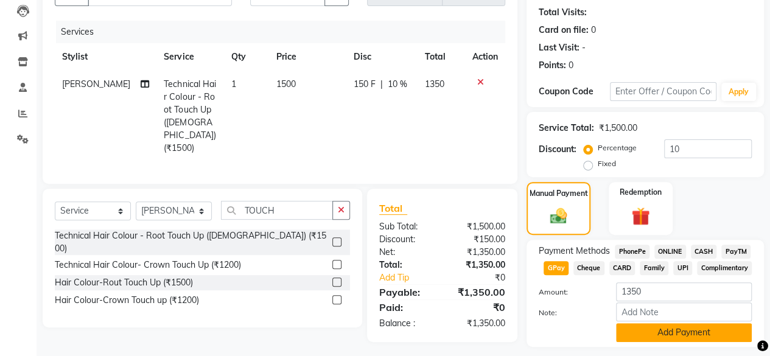
click at [623, 333] on button "Add Payment" at bounding box center [684, 332] width 136 height 19
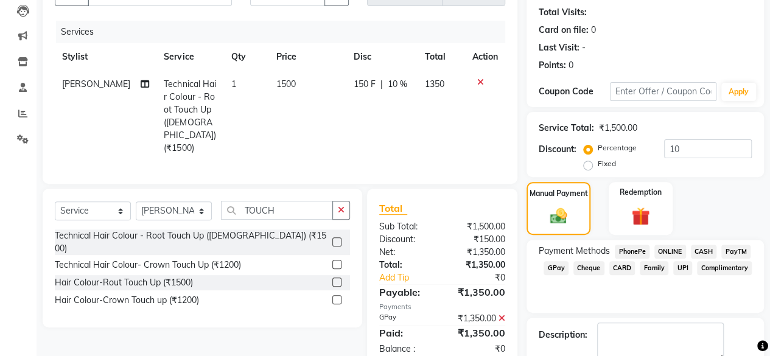
scroll to position [197, 0]
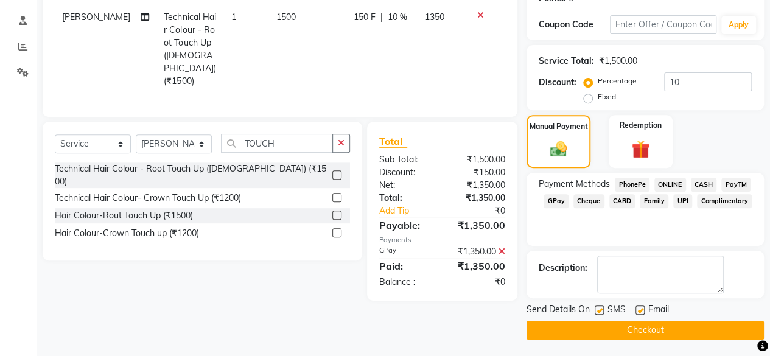
click at [598, 311] on label at bounding box center [599, 310] width 9 height 9
click at [598, 311] on input "checkbox" at bounding box center [599, 311] width 8 height 8
checkbox input "false"
click at [594, 344] on main "INVOICE PREVIOUS INVOICES Create New Save Client [PHONE_NUMBER] Date [DATE] Inv…" at bounding box center [404, 107] width 734 height 502
click at [595, 333] on button "Checkout" at bounding box center [646, 330] width 238 height 19
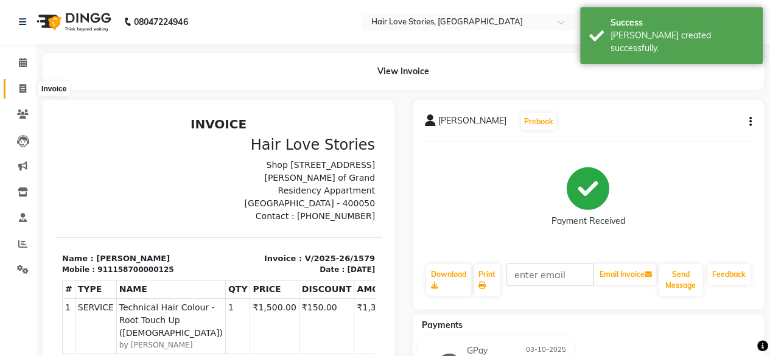
click at [23, 87] on icon at bounding box center [22, 88] width 7 height 9
select select "3886"
select select "service"
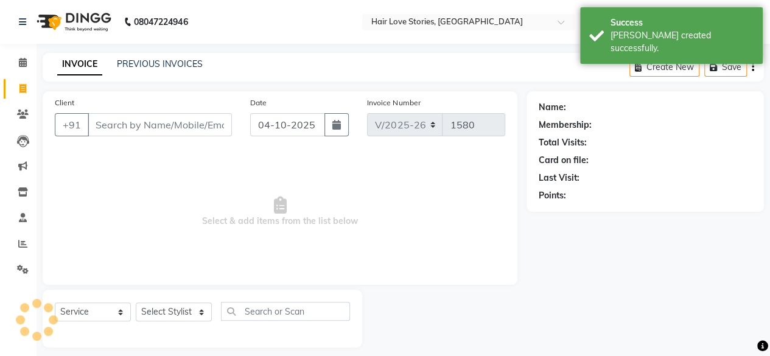
scroll to position [9, 0]
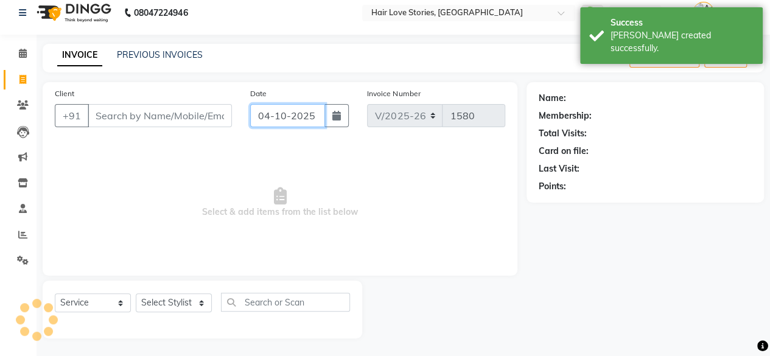
click at [275, 109] on input "04-10-2025" at bounding box center [288, 115] width 76 height 23
select select "10"
select select "2025"
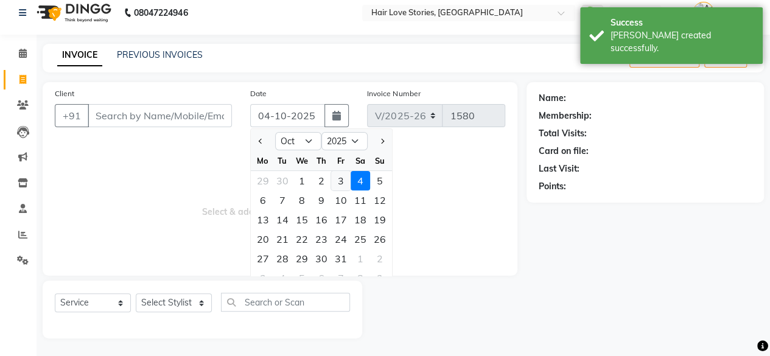
click at [340, 178] on div "3" at bounding box center [340, 180] width 19 height 19
type input "03-10-2025"
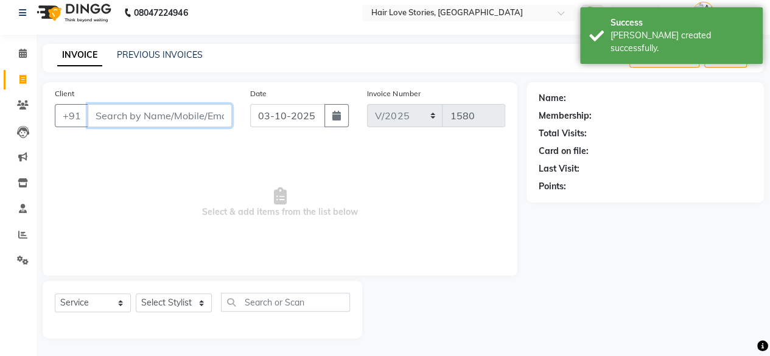
click at [155, 114] on input "Client" at bounding box center [160, 115] width 144 height 23
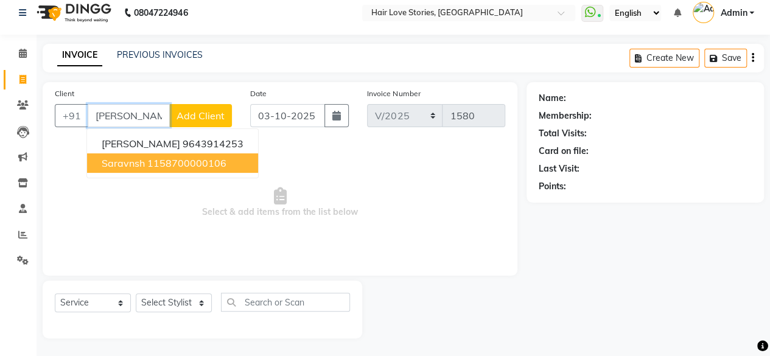
click at [164, 174] on ngb-typeahead-window "[PERSON_NAME] 9643914253 saravnsh 1158700000106" at bounding box center [172, 154] width 172 height 50
click at [163, 157] on ngb-highlight "1158700000106" at bounding box center [186, 163] width 79 height 12
type input "1158700000106"
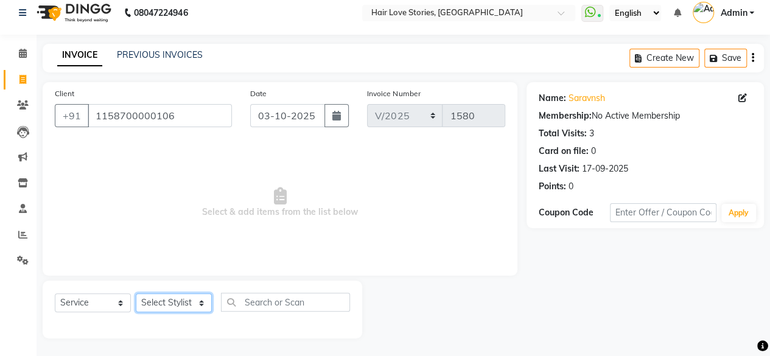
click at [166, 307] on select "Select Stylist [PERSON_NAME] FRONTDESK MANAGER [PERSON_NAME] MEENA MANE [PERSON…" at bounding box center [174, 303] width 76 height 19
select select "74179"
click at [136, 294] on select "Select Stylist [PERSON_NAME] FRONTDESK MANAGER [PERSON_NAME] MEENA MANE [PERSON…" at bounding box center [174, 303] width 76 height 19
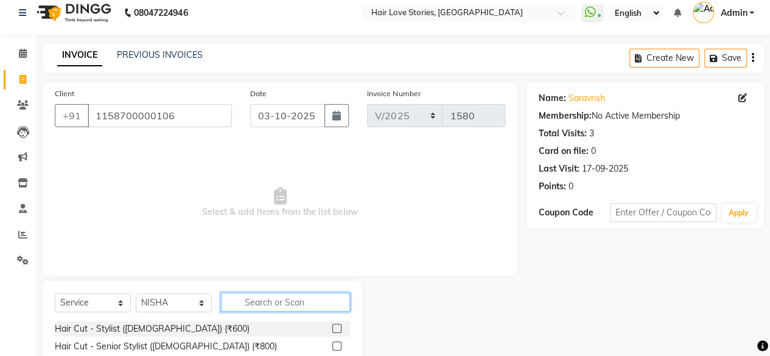
click at [245, 298] on input "text" at bounding box center [285, 302] width 129 height 19
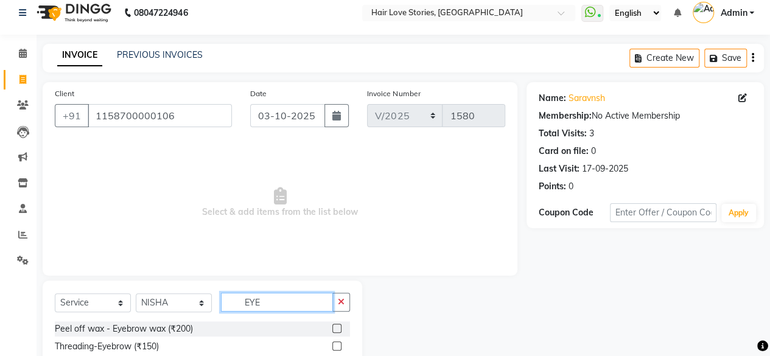
type input "EYE"
click at [336, 349] on label at bounding box center [337, 346] width 9 height 9
click at [336, 349] on input "checkbox" at bounding box center [337, 347] width 8 height 8
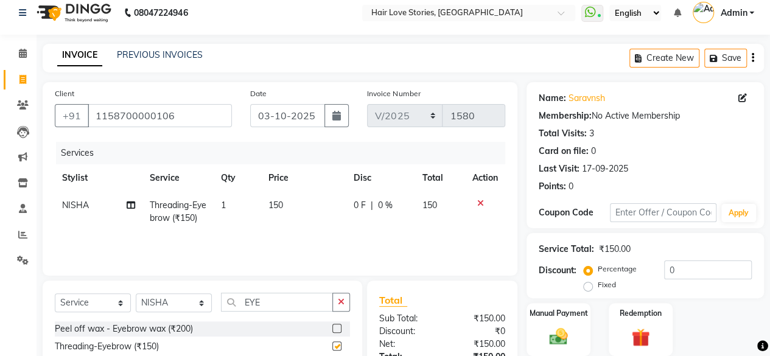
checkbox input "false"
click at [542, 329] on div "Manual Payment" at bounding box center [559, 329] width 66 height 55
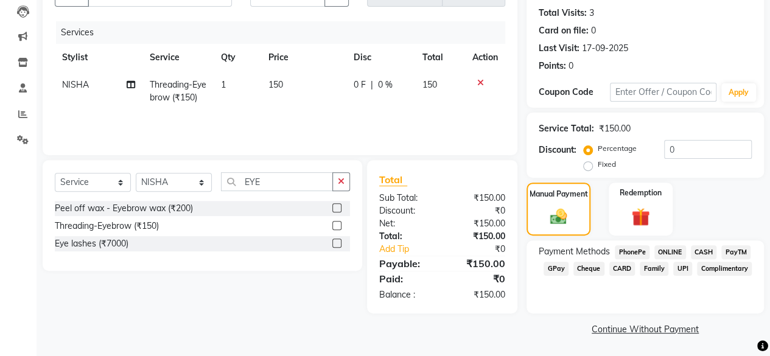
click at [557, 271] on span "GPay" at bounding box center [556, 269] width 25 height 14
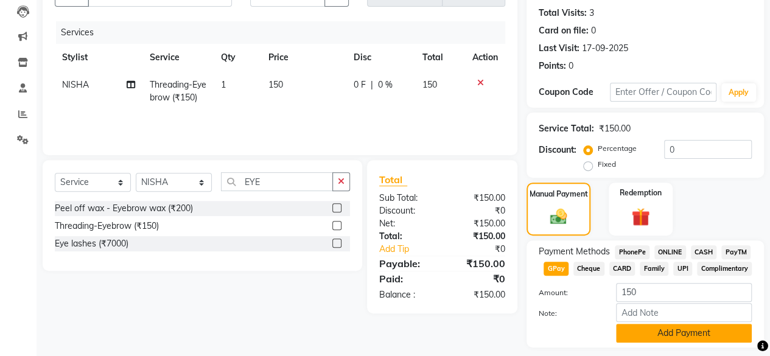
click at [620, 333] on button "Add Payment" at bounding box center [684, 333] width 136 height 19
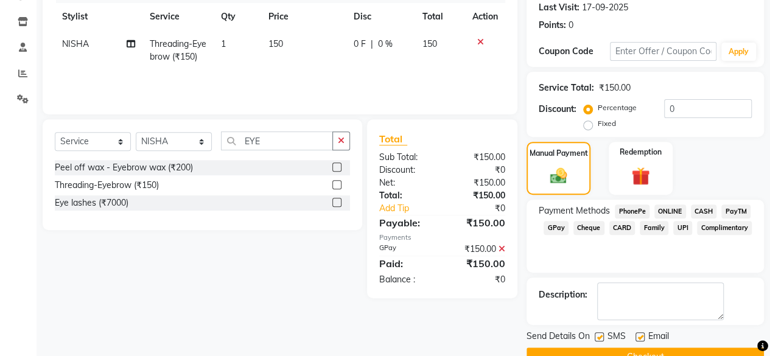
scroll to position [197, 0]
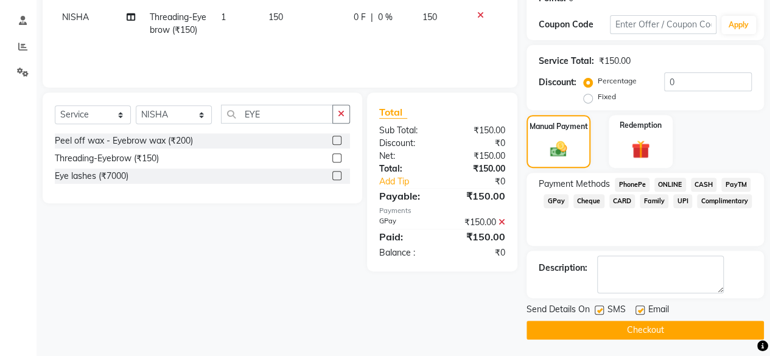
click at [597, 312] on label at bounding box center [599, 310] width 9 height 9
click at [597, 312] on input "checkbox" at bounding box center [599, 311] width 8 height 8
checkbox input "false"
click at [596, 323] on button "Checkout" at bounding box center [646, 330] width 238 height 19
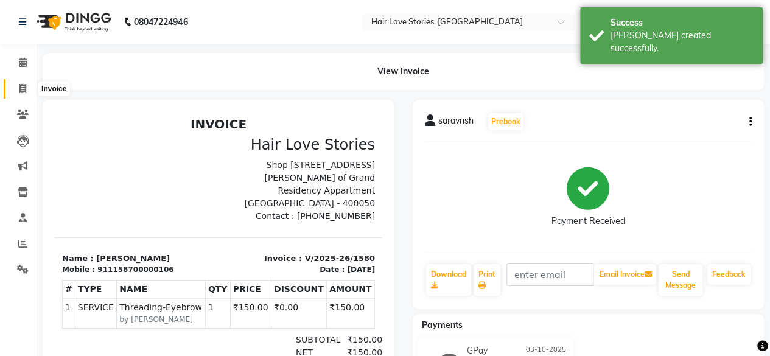
click at [19, 83] on span at bounding box center [22, 89] width 21 height 14
select select "3886"
select select "service"
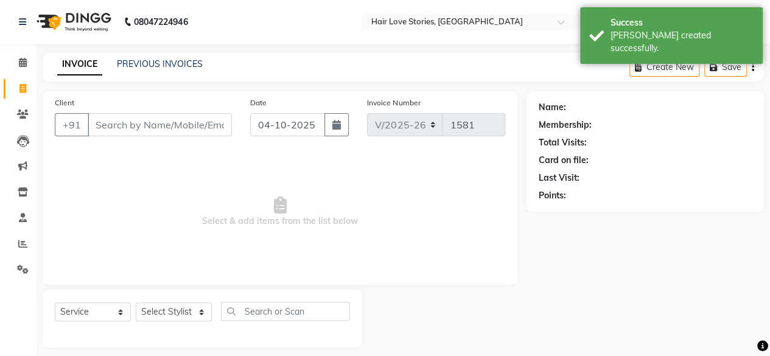
scroll to position [9, 0]
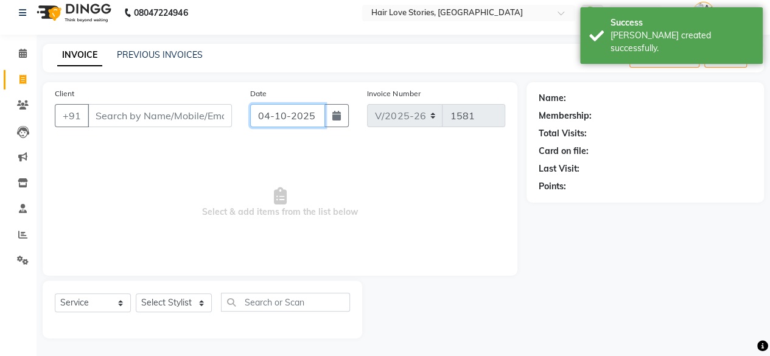
click at [278, 112] on input "04-10-2025" at bounding box center [288, 115] width 76 height 23
select select "10"
select select "2025"
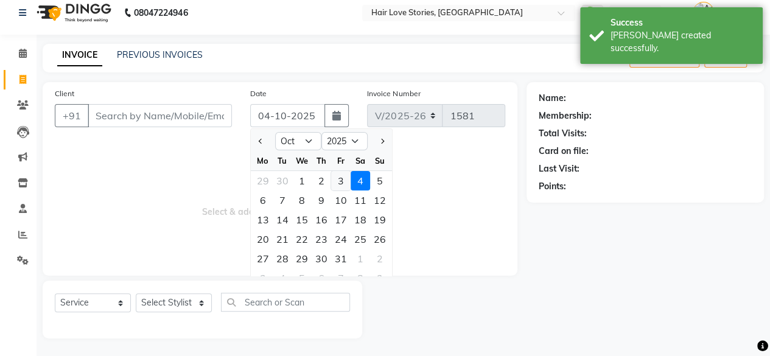
click at [346, 185] on div "3" at bounding box center [340, 180] width 19 height 19
type input "03-10-2025"
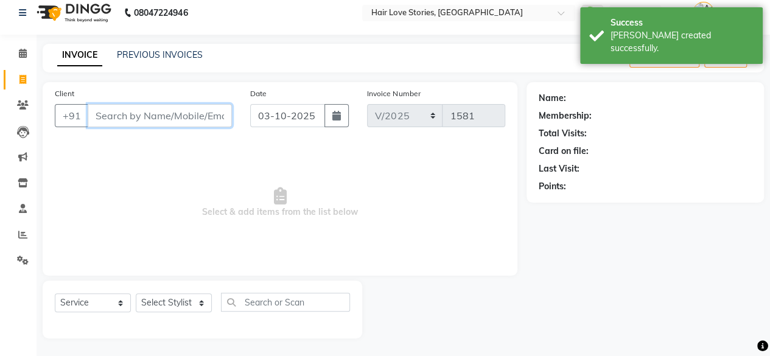
click at [166, 120] on input "Client" at bounding box center [160, 115] width 144 height 23
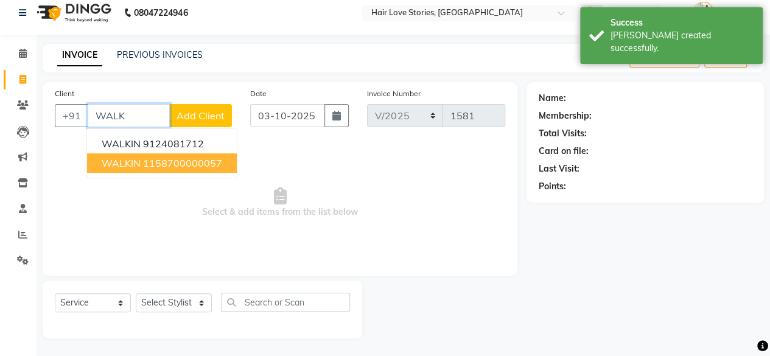
click at [186, 161] on ngb-highlight "1158700000057" at bounding box center [182, 163] width 79 height 12
type input "1158700000057"
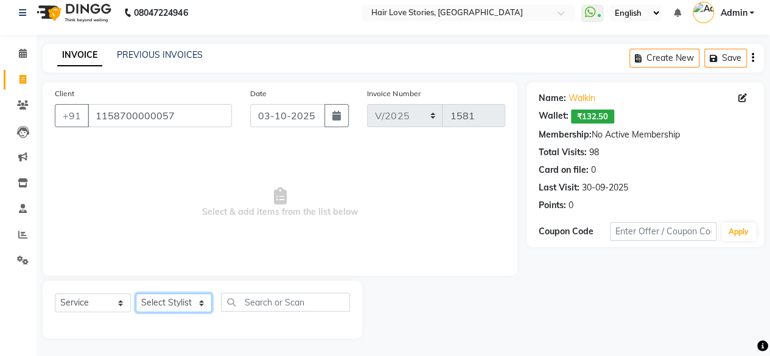
click at [179, 305] on select "Select Stylist [PERSON_NAME] FRONTDESK MANAGER [PERSON_NAME] MEENA MANE [PERSON…" at bounding box center [174, 303] width 76 height 19
select select "19891"
click at [136, 294] on select "Select Stylist [PERSON_NAME] FRONTDESK MANAGER [PERSON_NAME] MEENA MANE [PERSON…" at bounding box center [174, 303] width 76 height 19
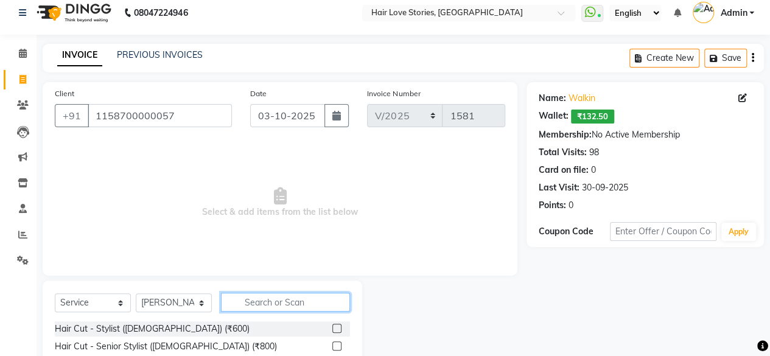
click at [263, 297] on input "text" at bounding box center [285, 302] width 129 height 19
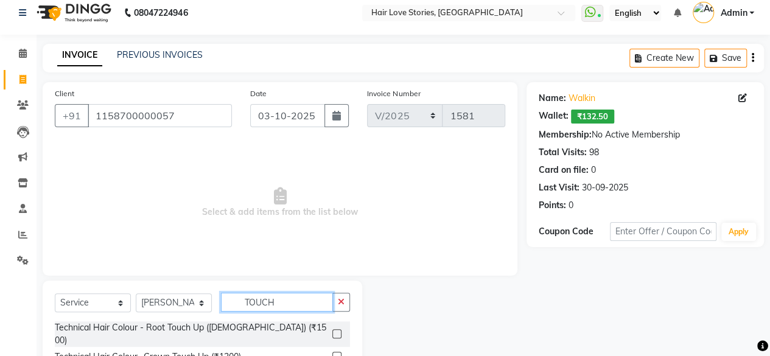
type input "TOUCH"
click at [337, 330] on label at bounding box center [337, 334] width 9 height 9
click at [337, 331] on input "checkbox" at bounding box center [337, 335] width 8 height 8
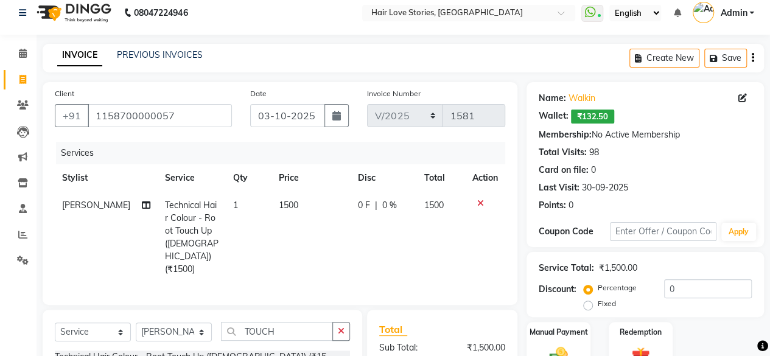
checkbox input "false"
click at [279, 203] on span "1500" at bounding box center [288, 205] width 19 height 11
select select "19891"
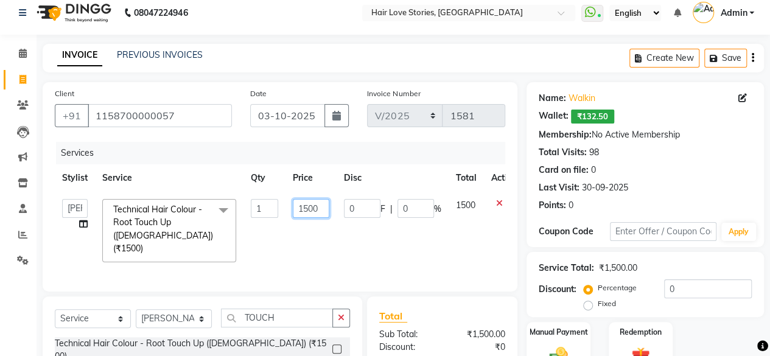
click at [308, 205] on input "1500" at bounding box center [311, 208] width 37 height 19
type input "1800"
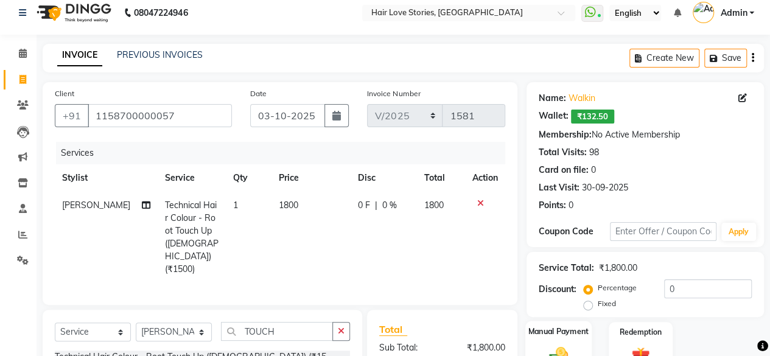
click at [563, 334] on label "Manual Payment" at bounding box center [559, 332] width 61 height 12
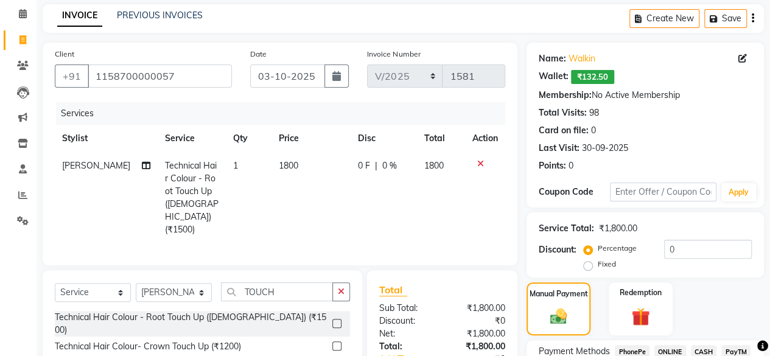
scroll to position [149, 0]
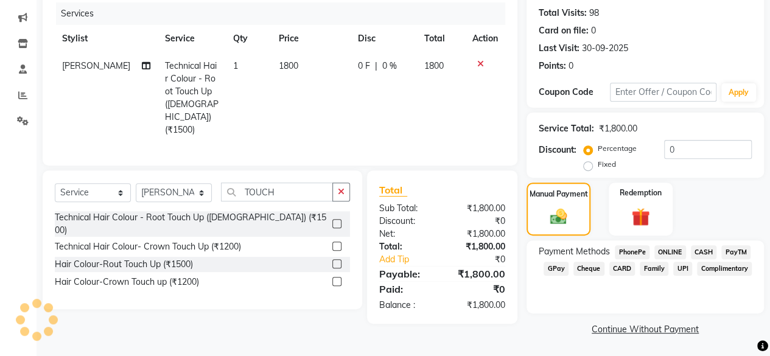
click at [565, 272] on span "GPay" at bounding box center [556, 269] width 25 height 14
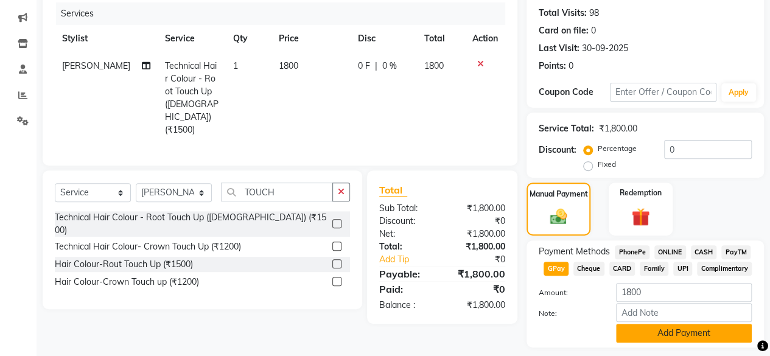
click at [664, 336] on button "Add Payment" at bounding box center [684, 333] width 136 height 19
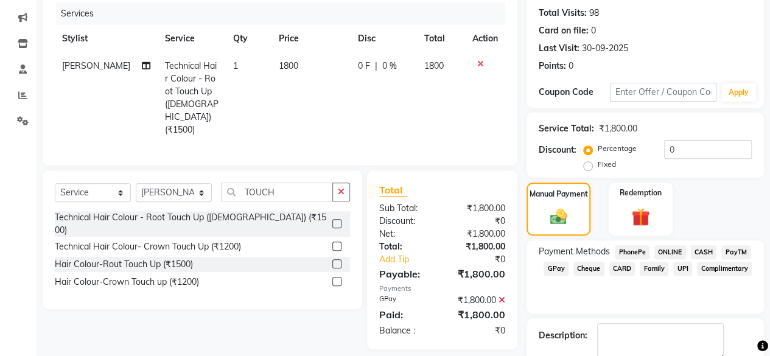
scroll to position [217, 0]
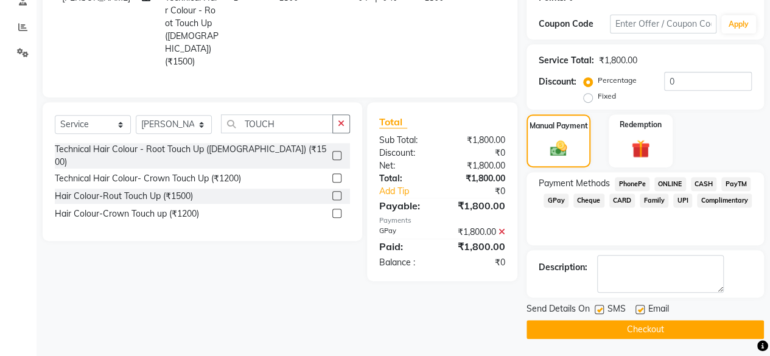
click at [601, 311] on label at bounding box center [599, 309] width 9 height 9
click at [601, 311] on input "checkbox" at bounding box center [599, 310] width 8 height 8
checkbox input "false"
click at [607, 322] on button "Checkout" at bounding box center [646, 329] width 238 height 19
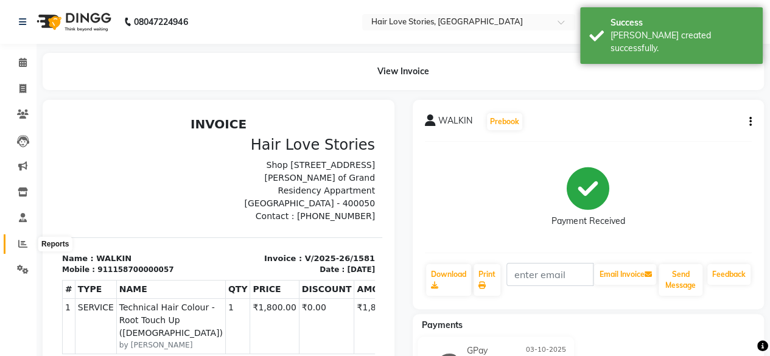
click at [21, 244] on icon at bounding box center [22, 243] width 9 height 9
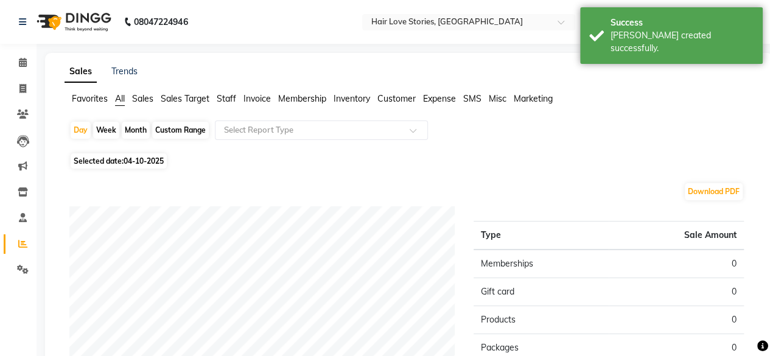
click at [122, 159] on span "Selected date: [DATE]" at bounding box center [119, 160] width 96 height 15
select select "10"
select select "2025"
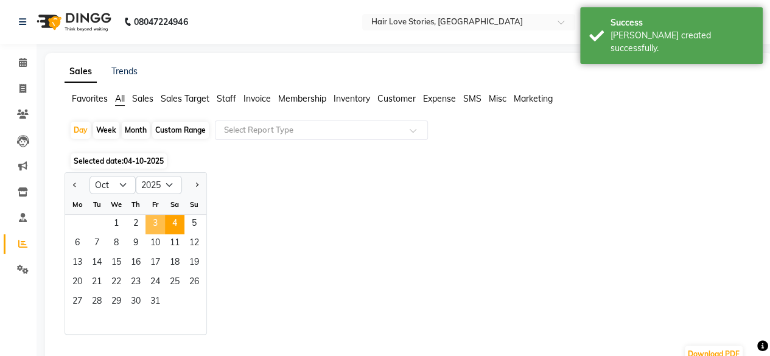
click at [152, 217] on span "3" at bounding box center [155, 224] width 19 height 19
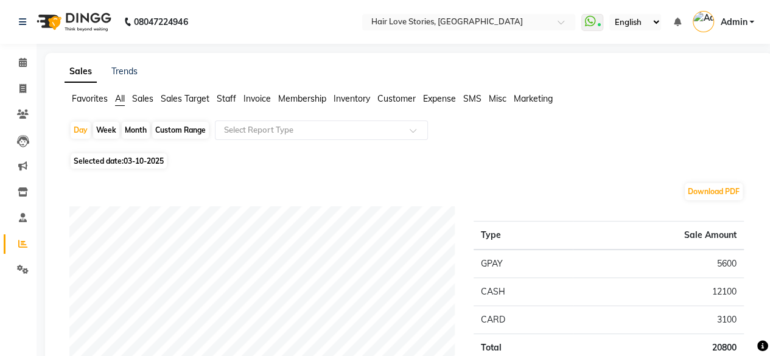
click at [133, 130] on div "Month" at bounding box center [136, 130] width 28 height 17
select select "10"
select select "2025"
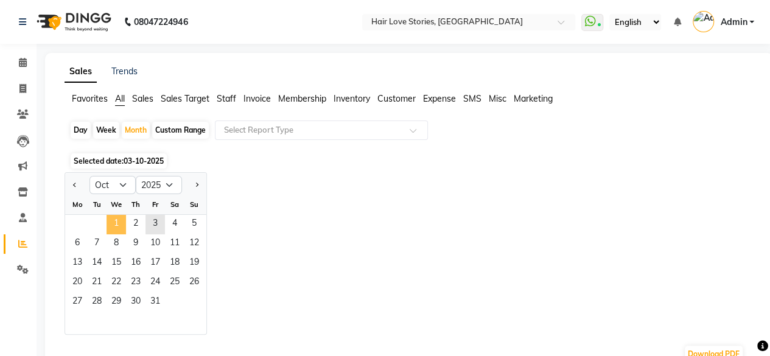
click at [116, 221] on span "1" at bounding box center [116, 224] width 19 height 19
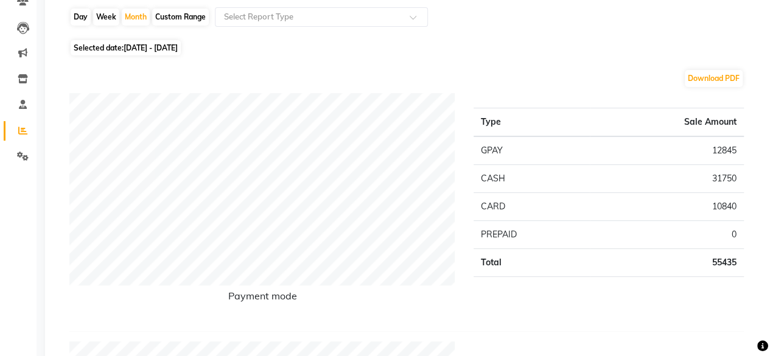
scroll to position [111, 0]
